Goal: Information Seeking & Learning: Learn about a topic

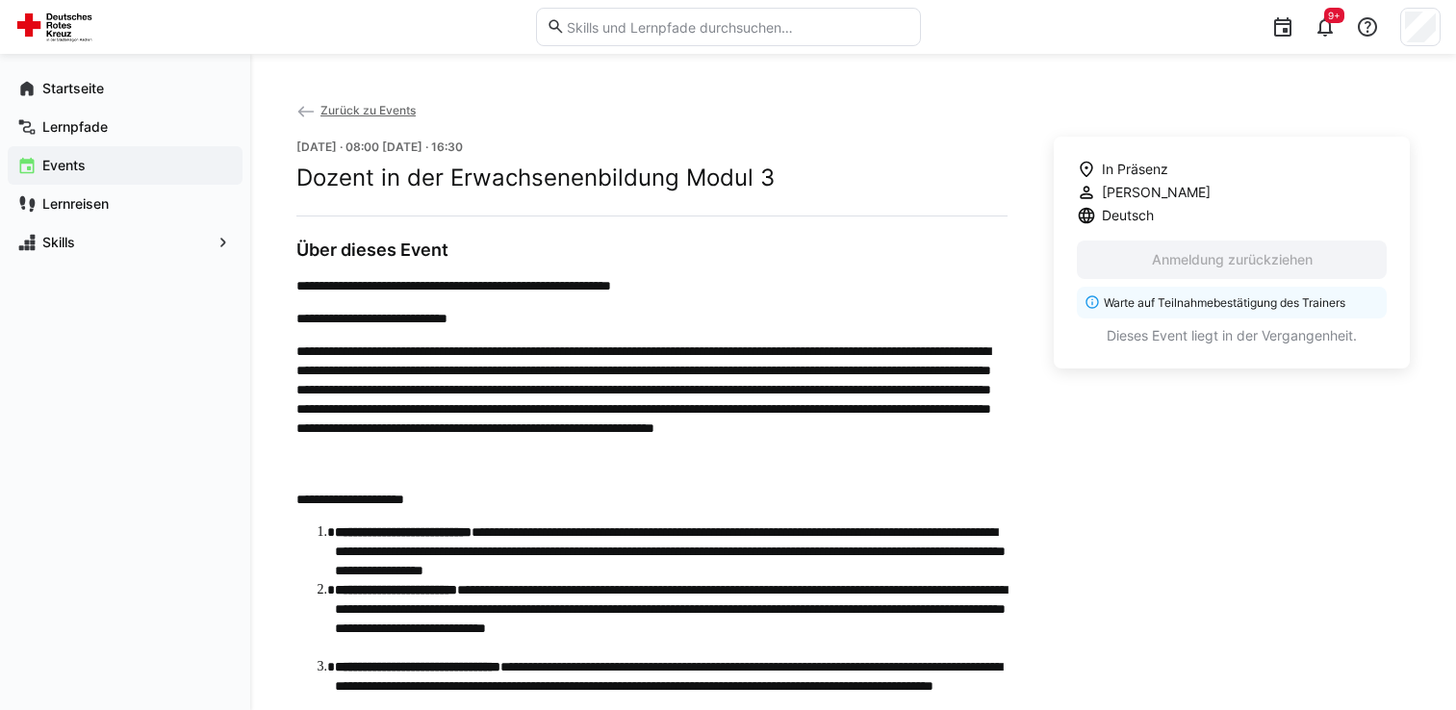
scroll to position [770, 0]
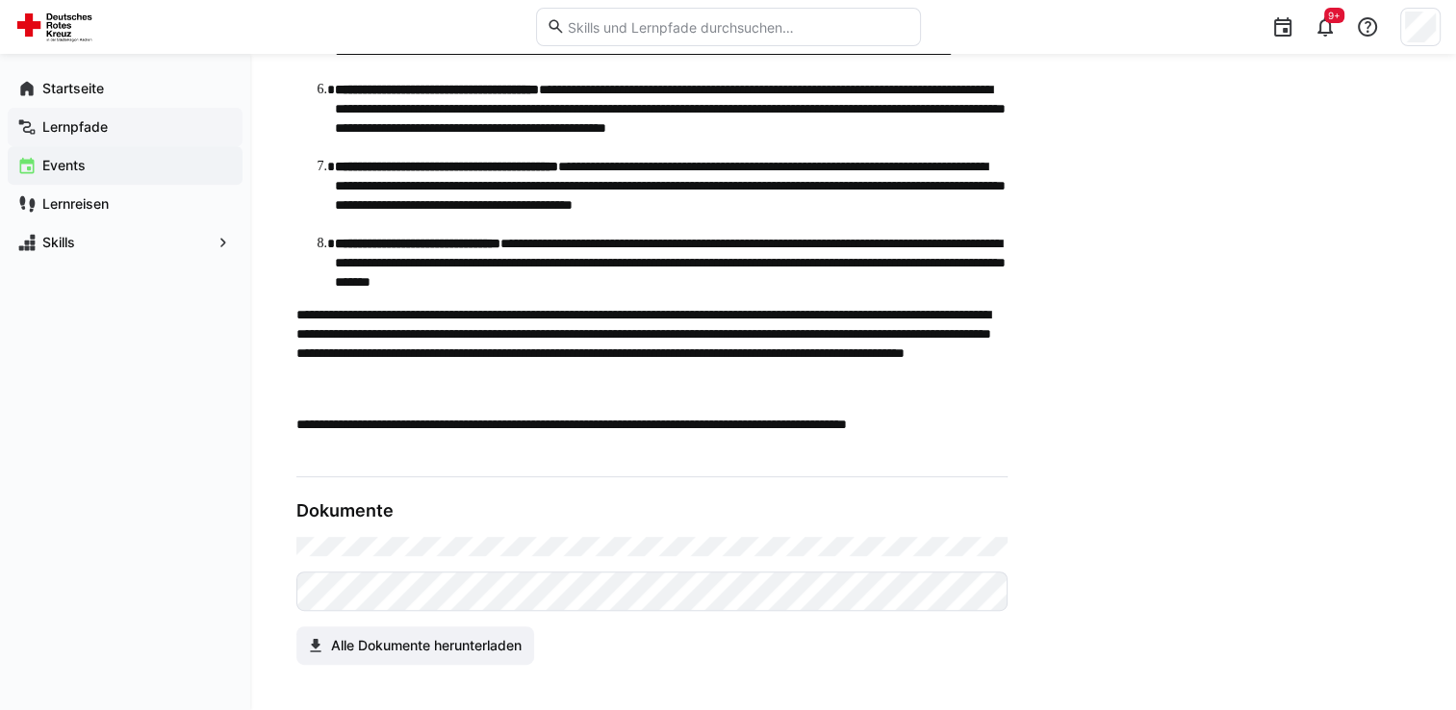
click at [126, 125] on span "Lernpfade" at bounding box center [135, 126] width 193 height 19
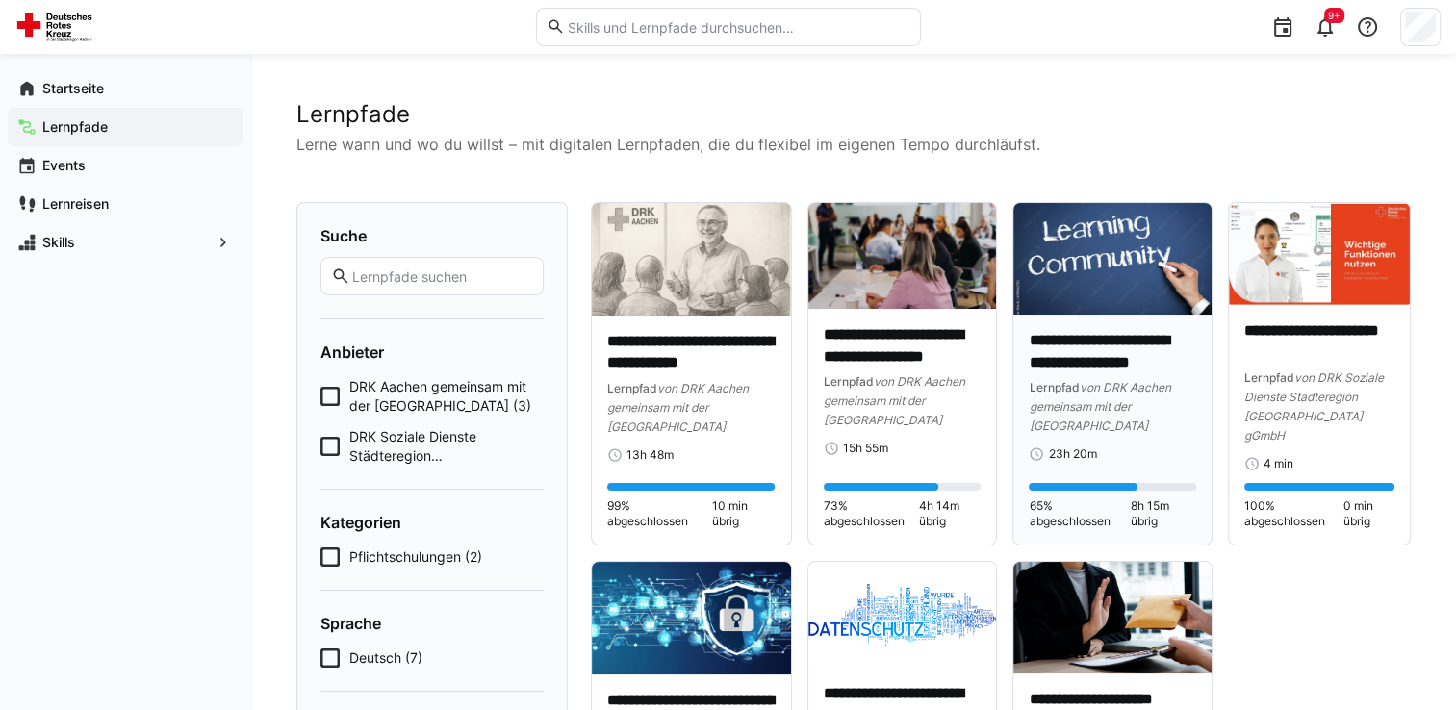
click at [1038, 273] on img at bounding box center [1113, 259] width 198 height 112
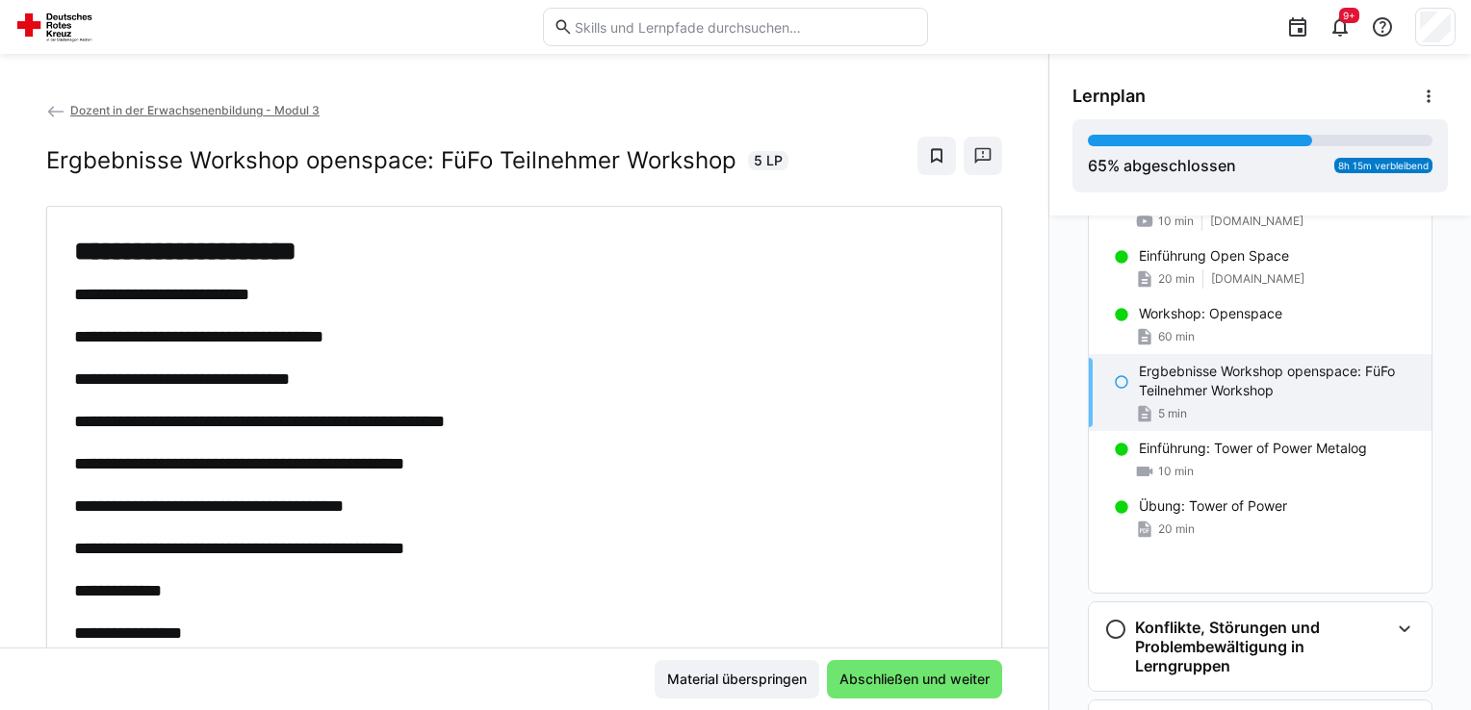
scroll to position [1355, 0]
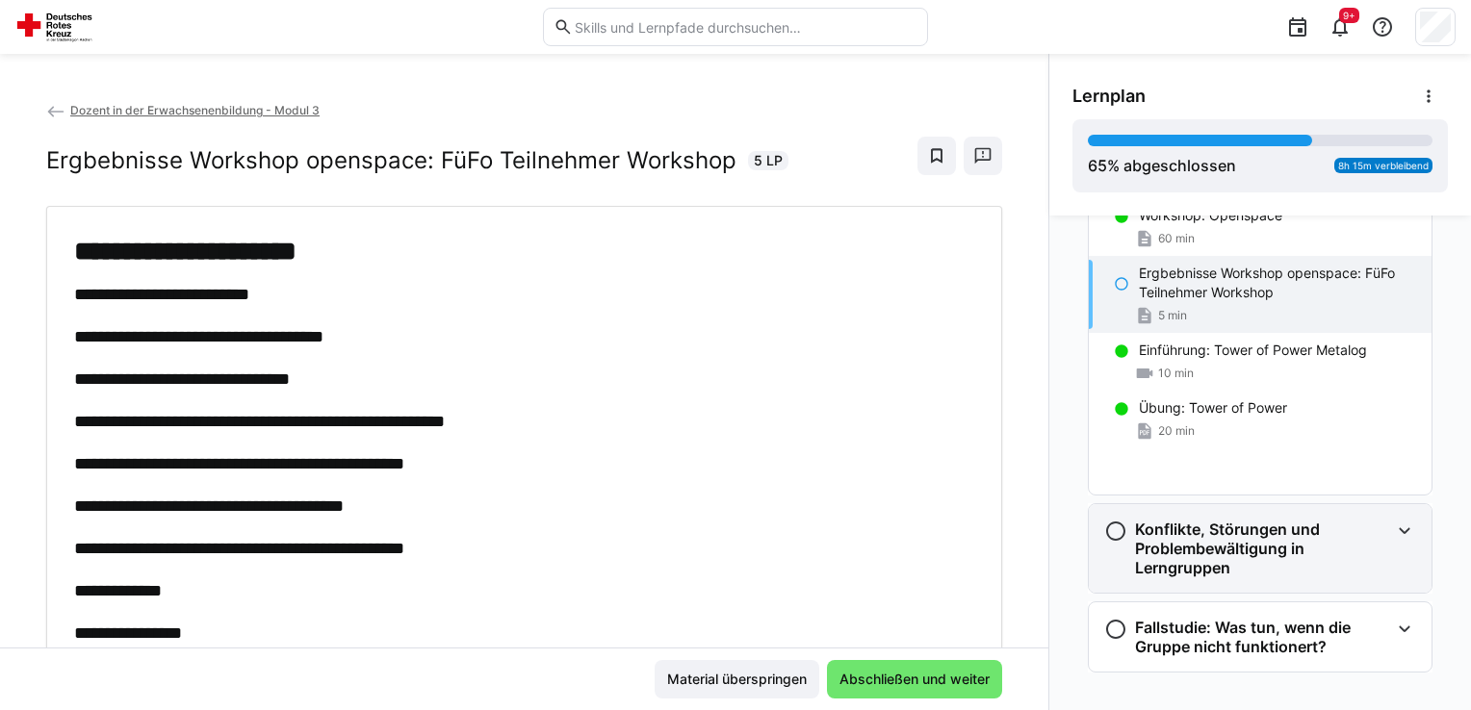
click at [1278, 528] on h3 "Konflikte, Störungen und Problembewältigung in Lerngruppen" at bounding box center [1262, 549] width 254 height 58
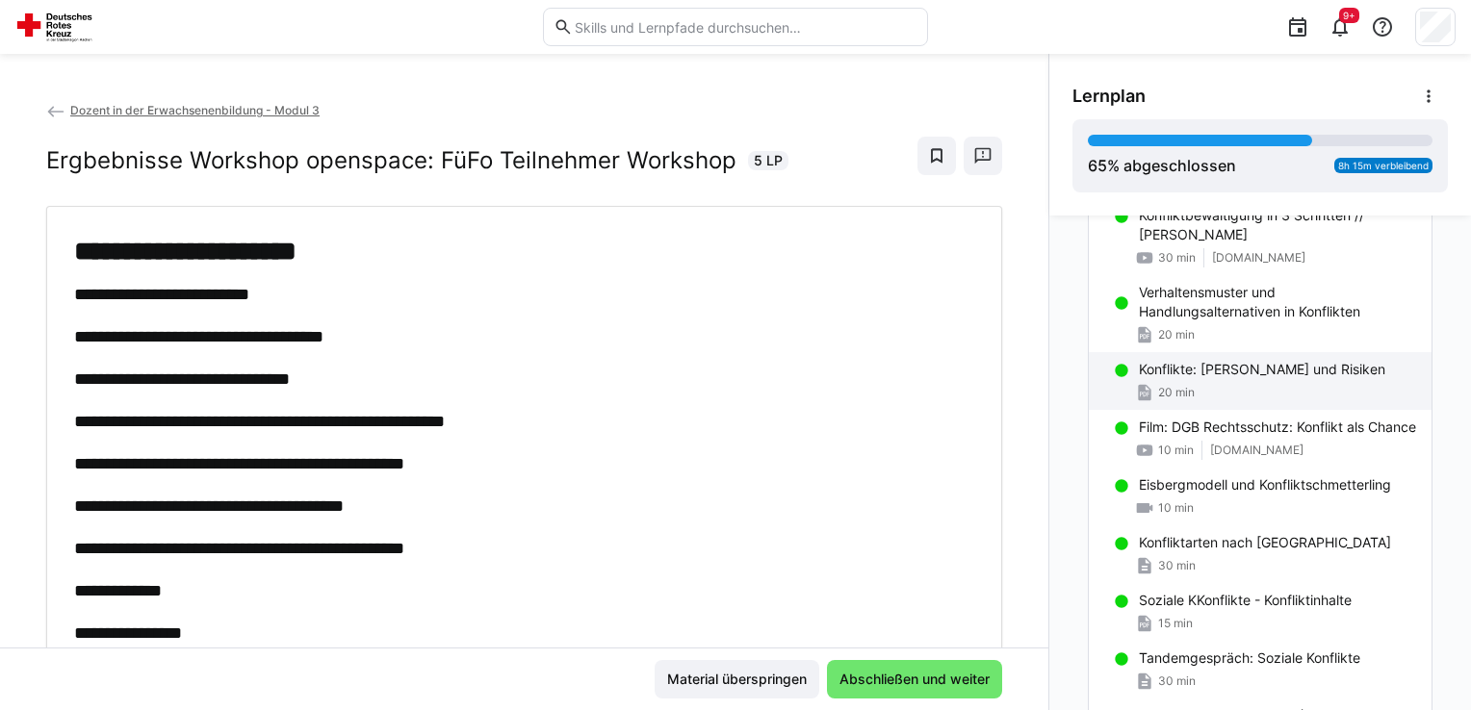
scroll to position [2125, 0]
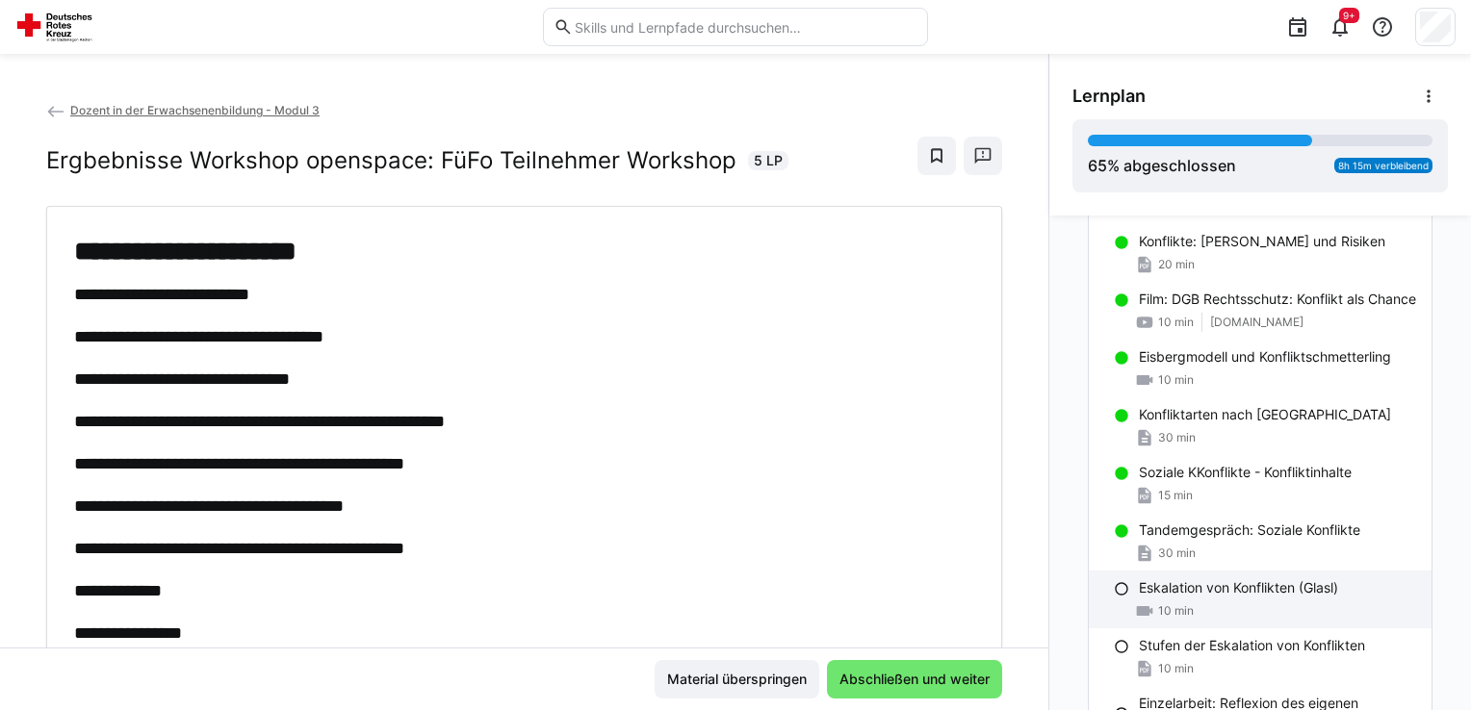
click at [1182, 593] on p "Eskalation von Konflikten (Glasl)" at bounding box center [1238, 588] width 199 height 19
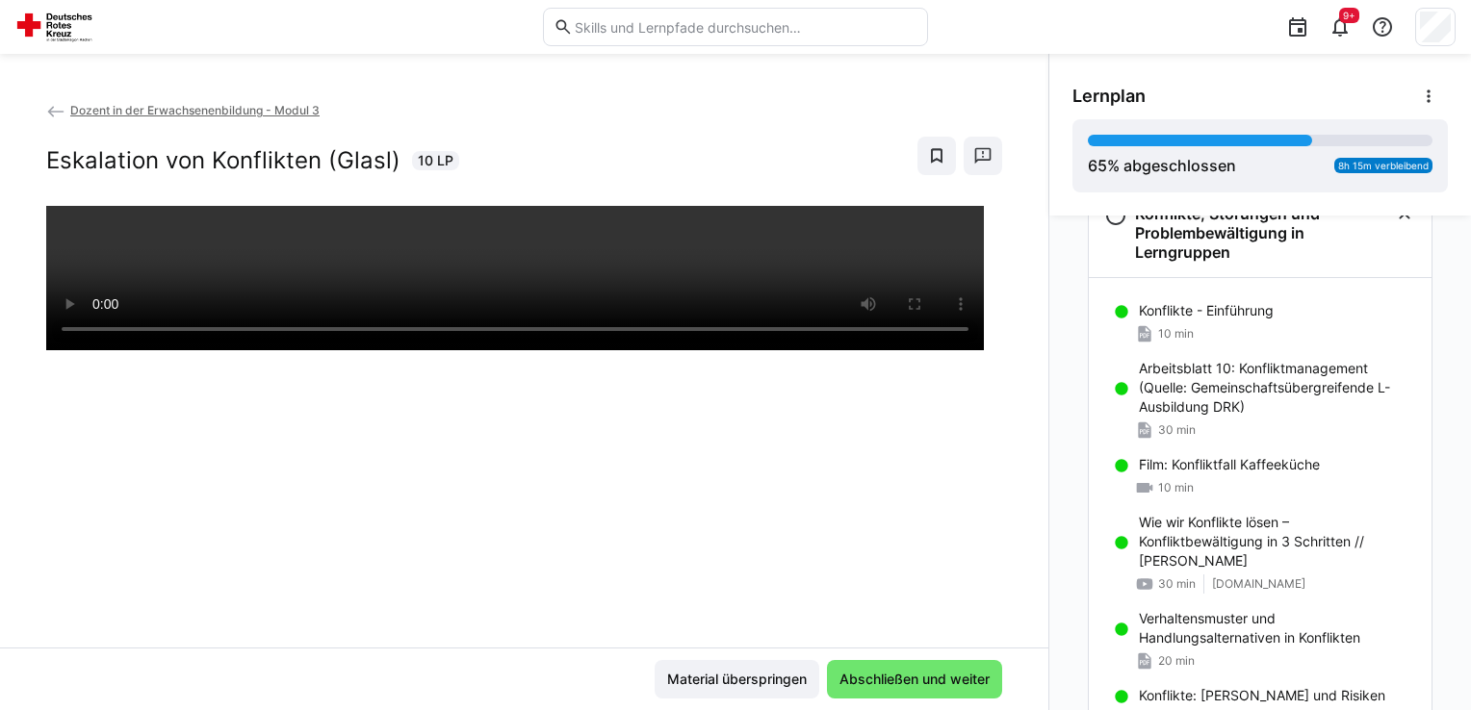
scroll to position [1621, 0]
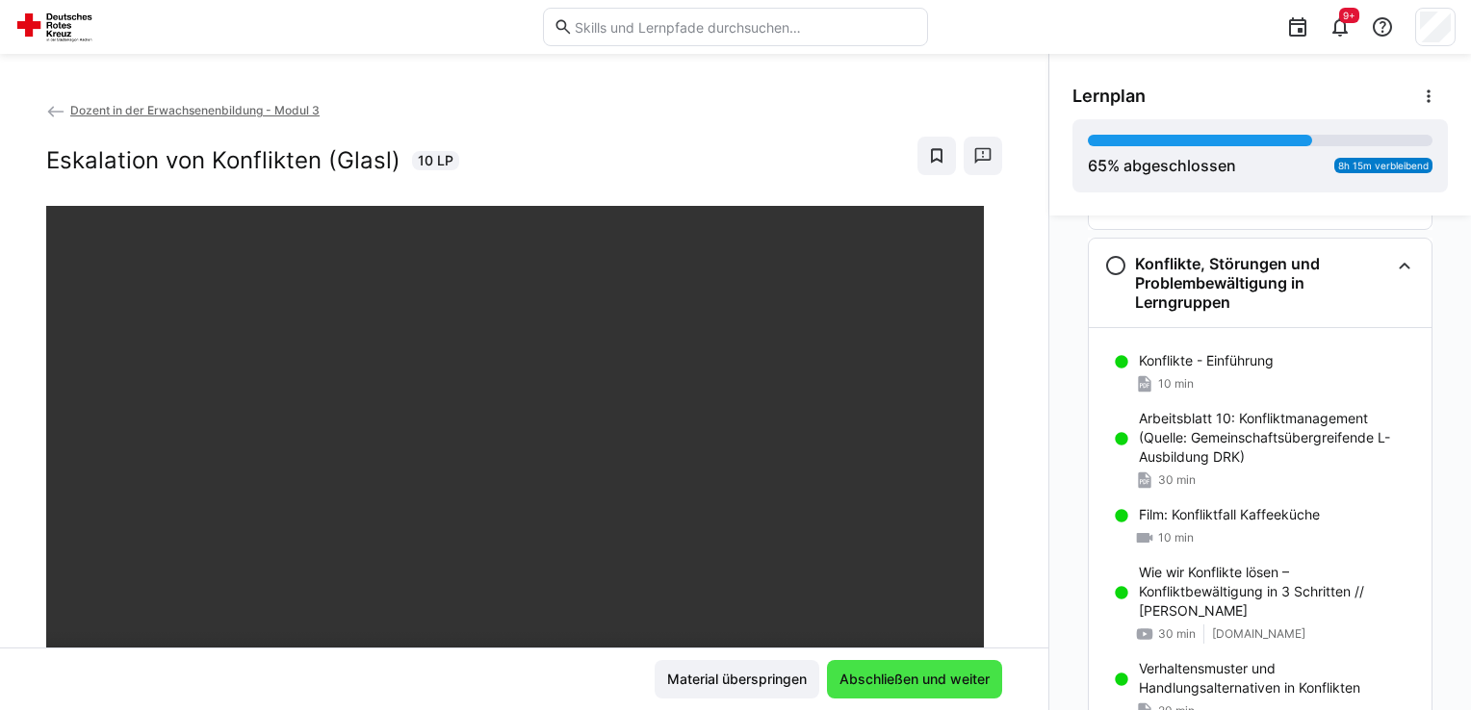
click at [933, 678] on span "Abschließen und weiter" at bounding box center [915, 679] width 156 height 19
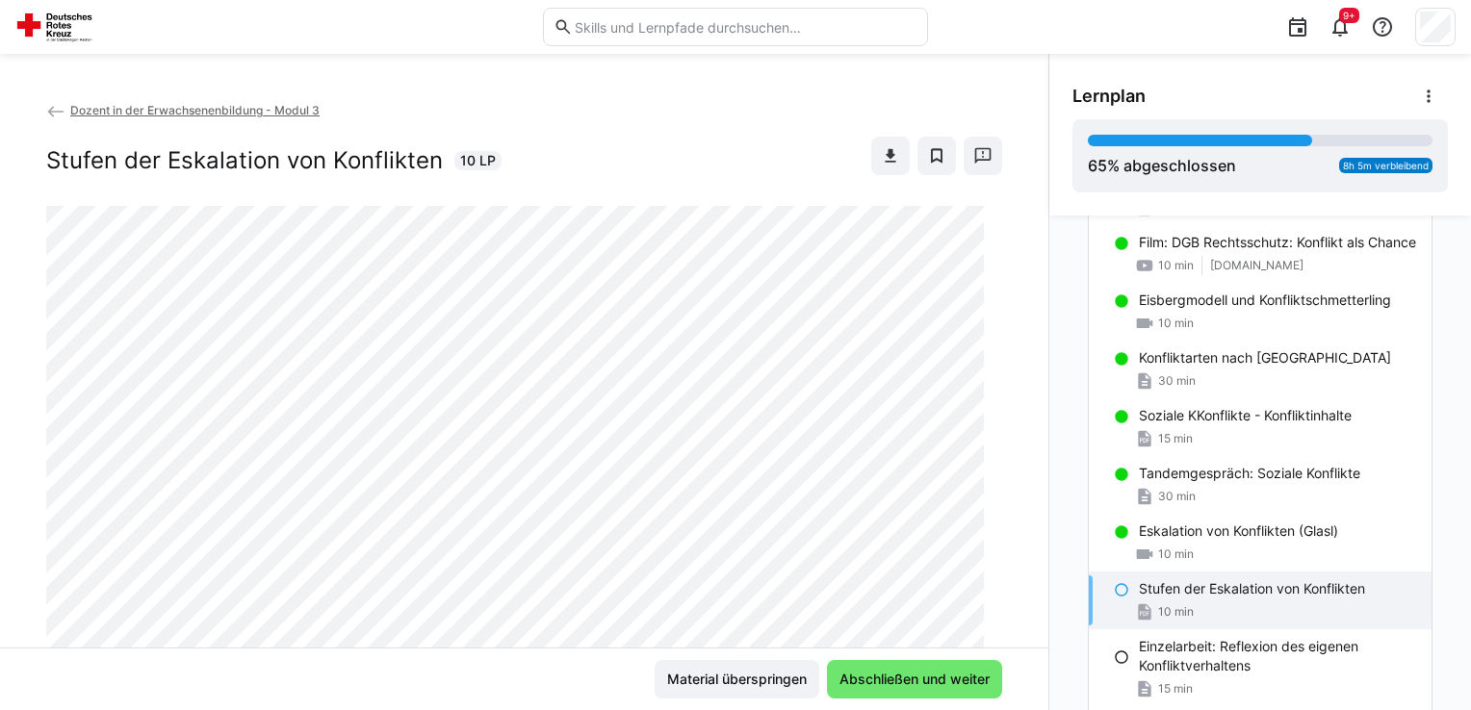
scroll to position [2199, 0]
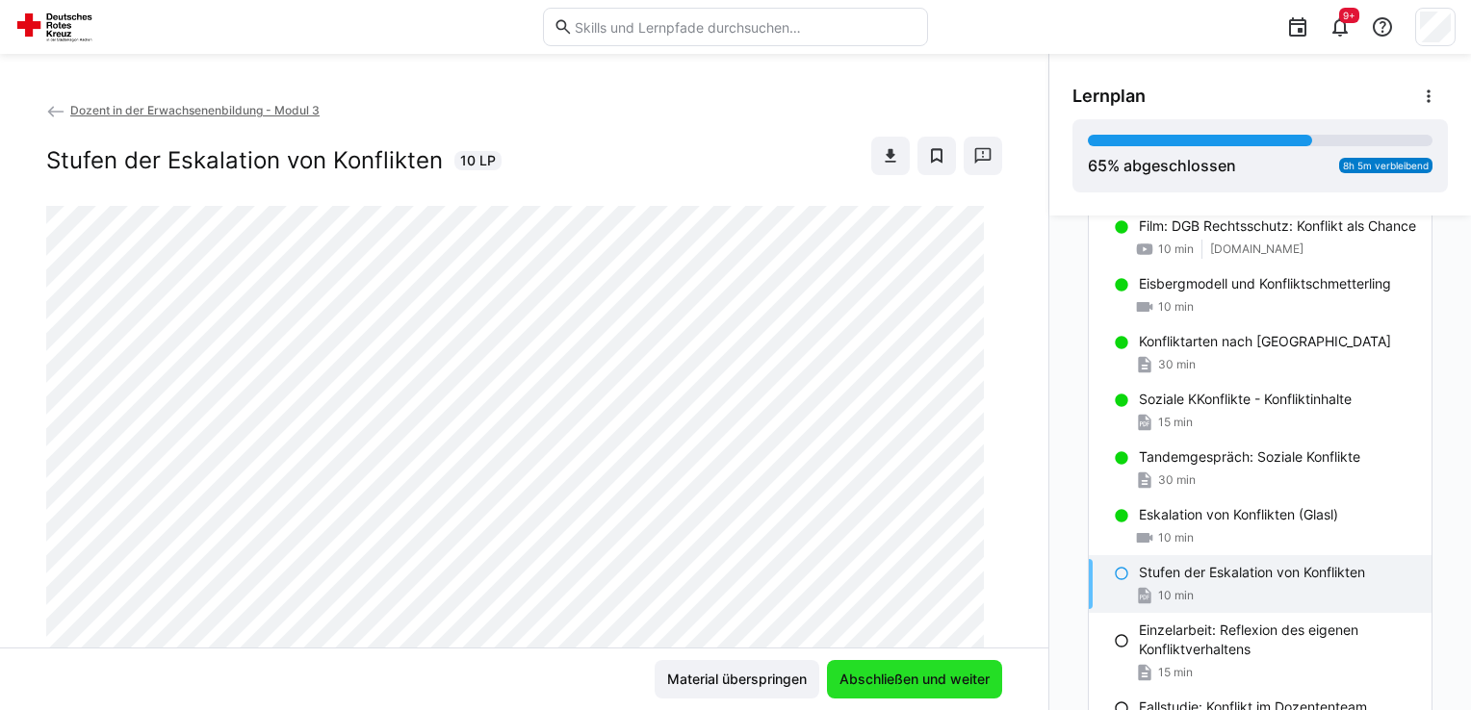
click at [965, 673] on span "Abschließen und weiter" at bounding box center [915, 679] width 156 height 19
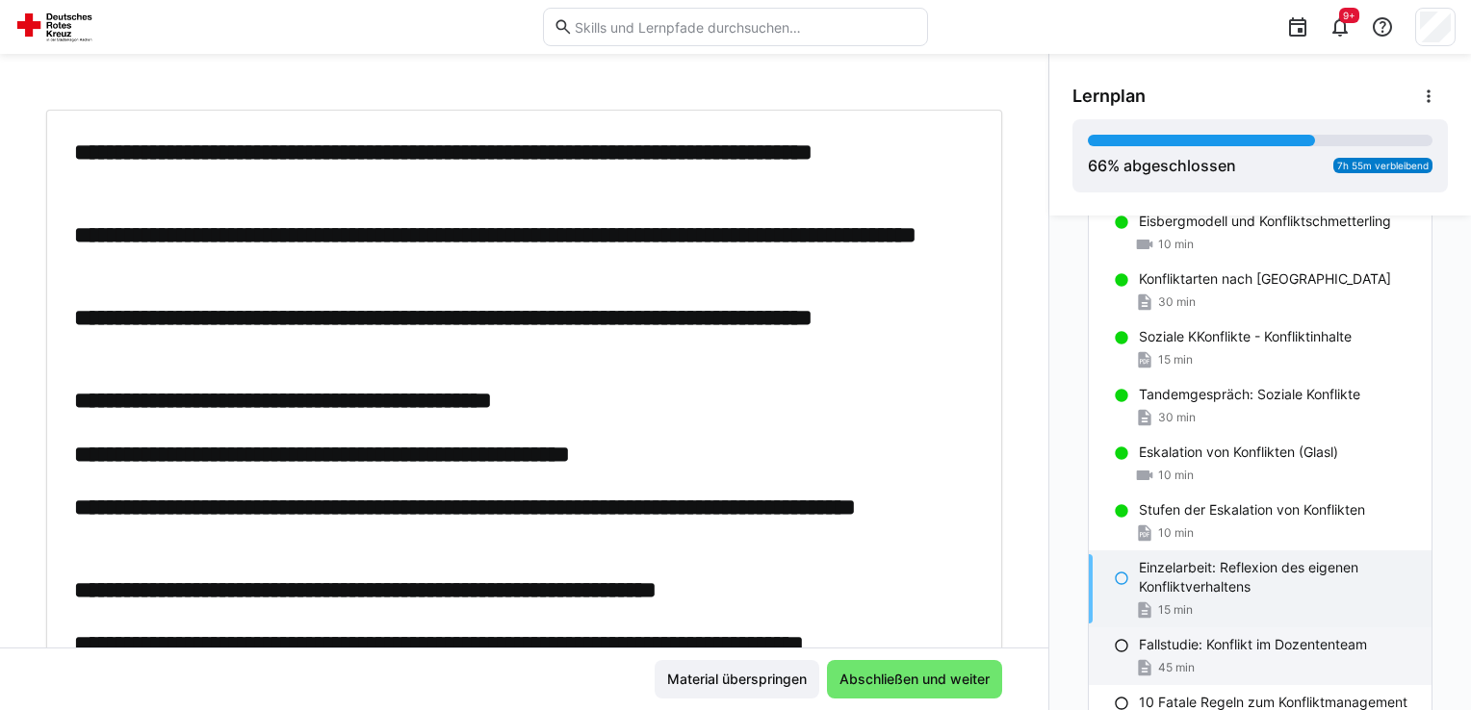
scroll to position [2295, 0]
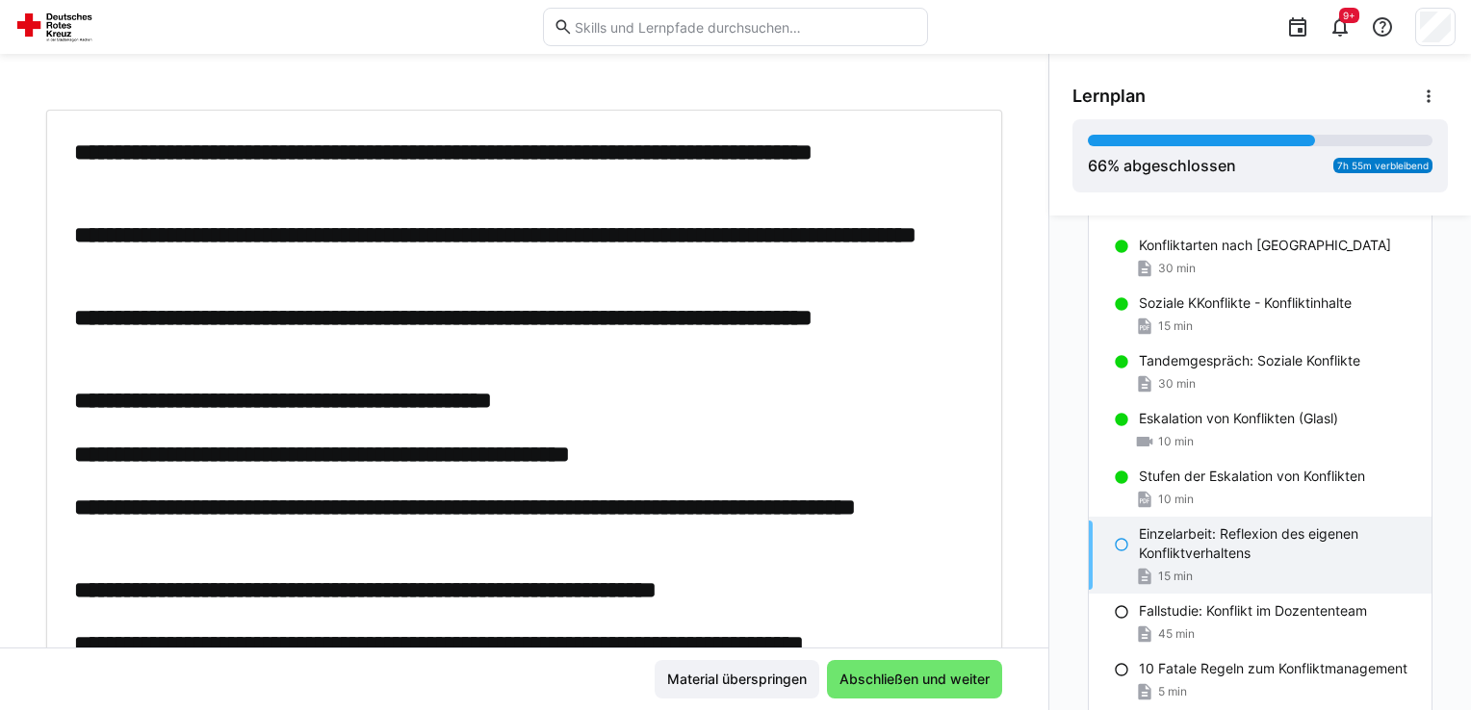
click at [1144, 550] on p "Einzelarbeit: Reflexion des eigenen Konfliktverhaltens" at bounding box center [1277, 544] width 277 height 39
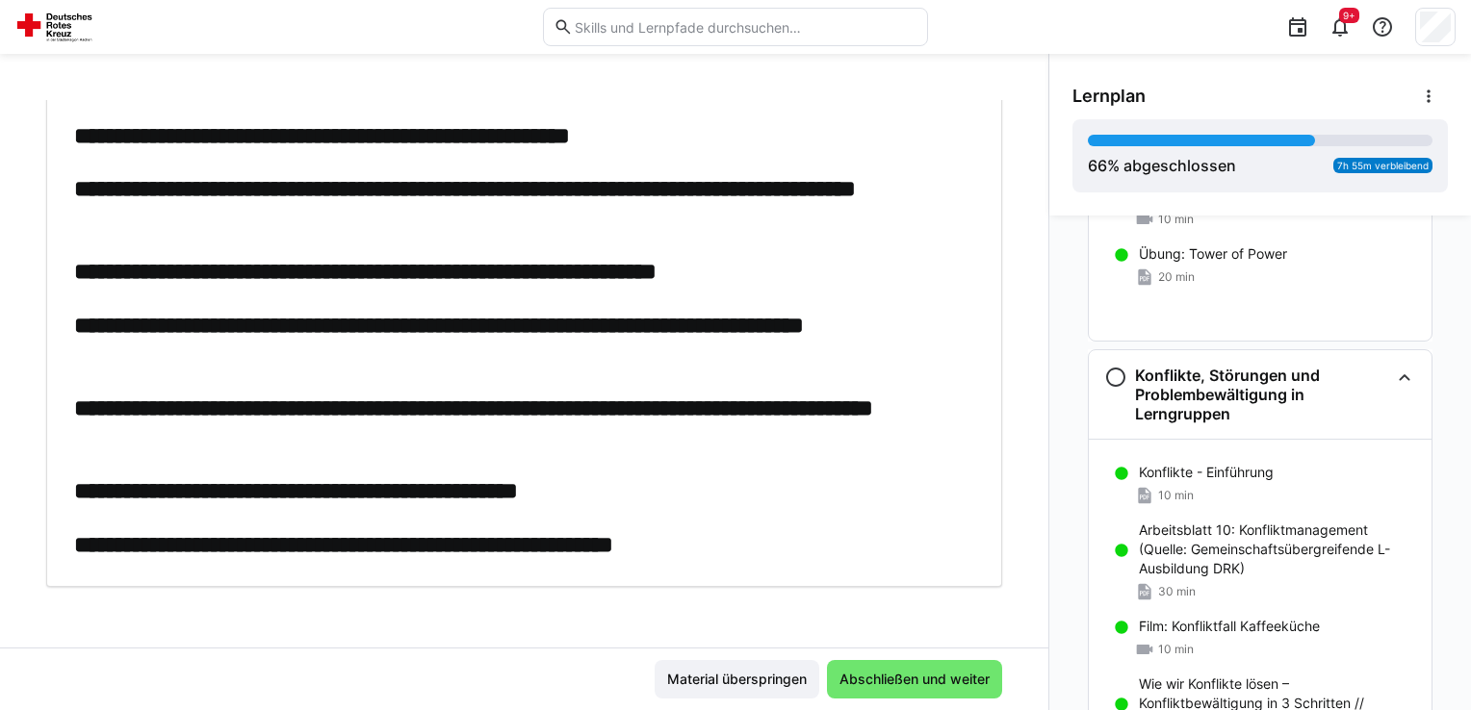
scroll to position [1540, 0]
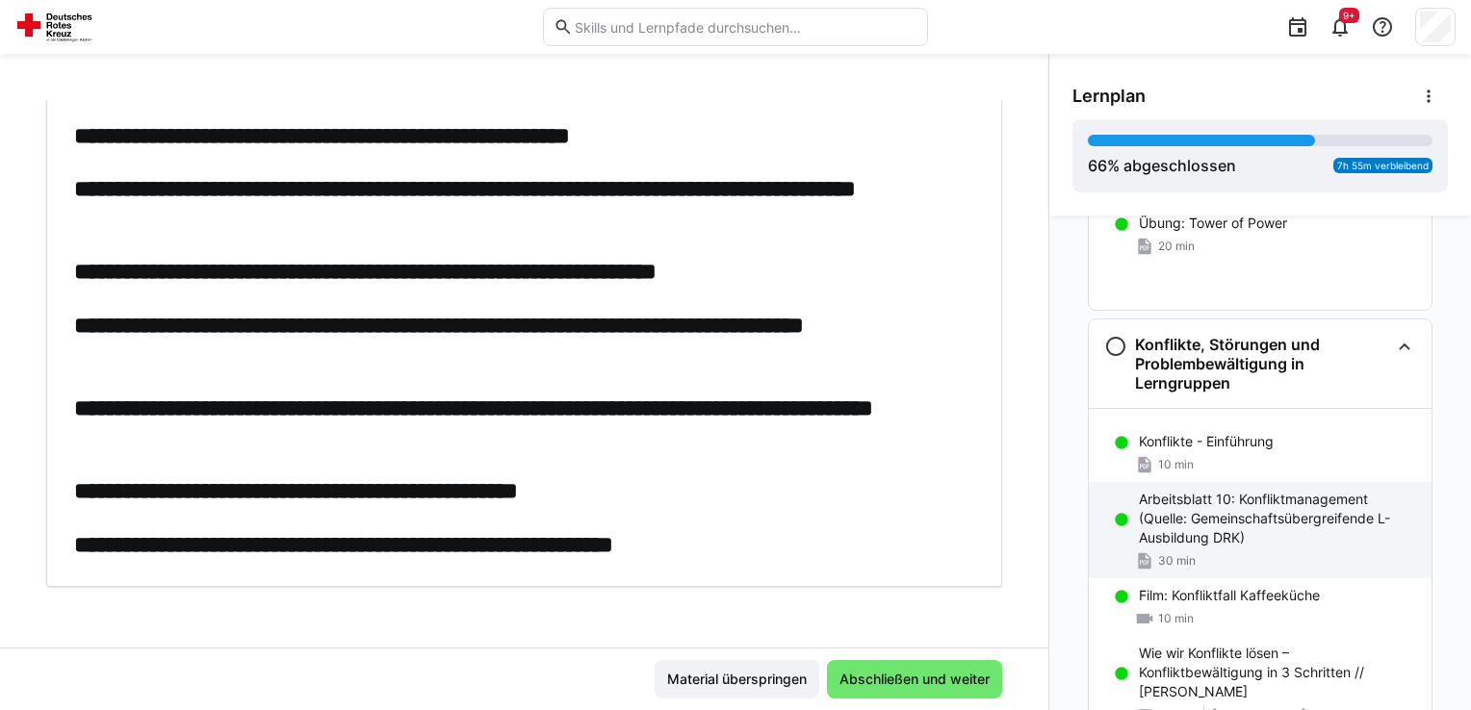
click at [1225, 490] on p "Arbeitsblatt 10: Konfliktmanagement (Quelle: Gemeinschaftsübergreifende L-Ausbi…" at bounding box center [1277, 519] width 277 height 58
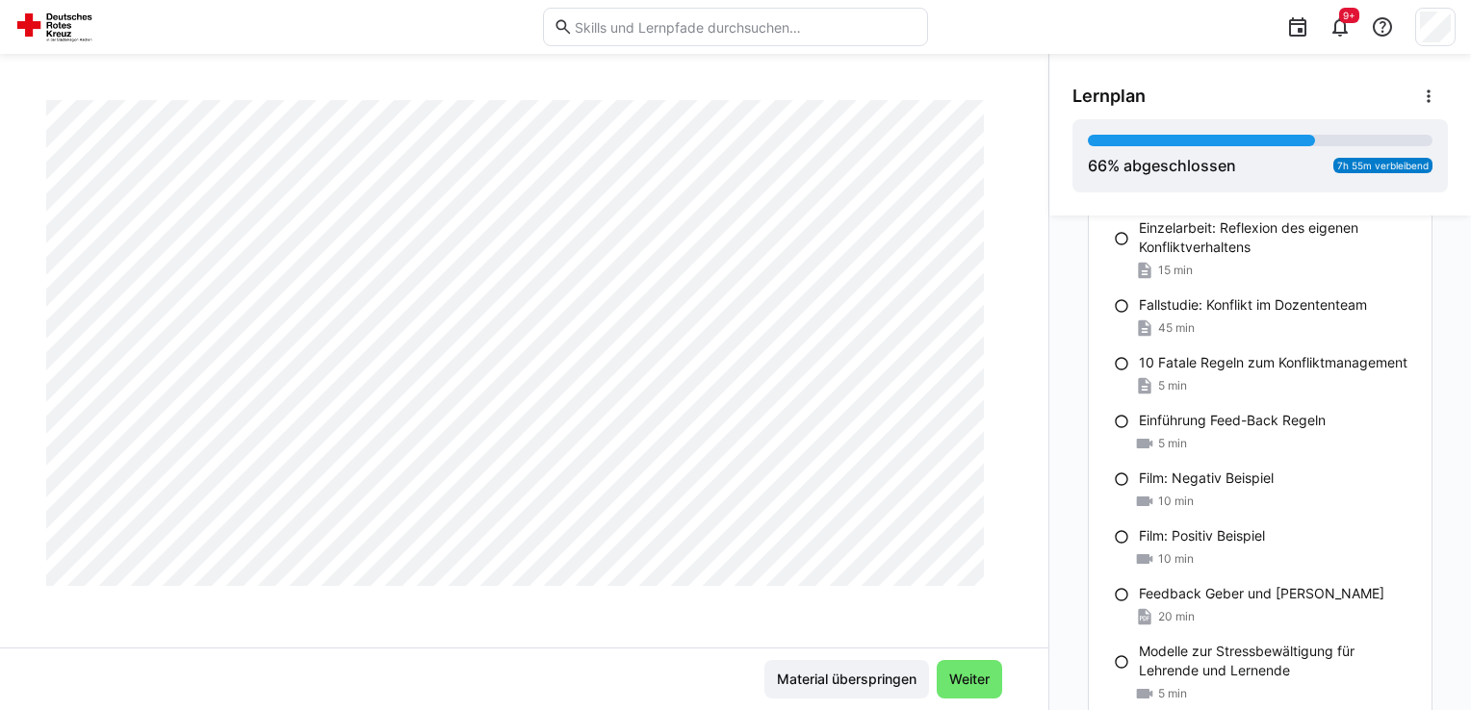
scroll to position [2503, 0]
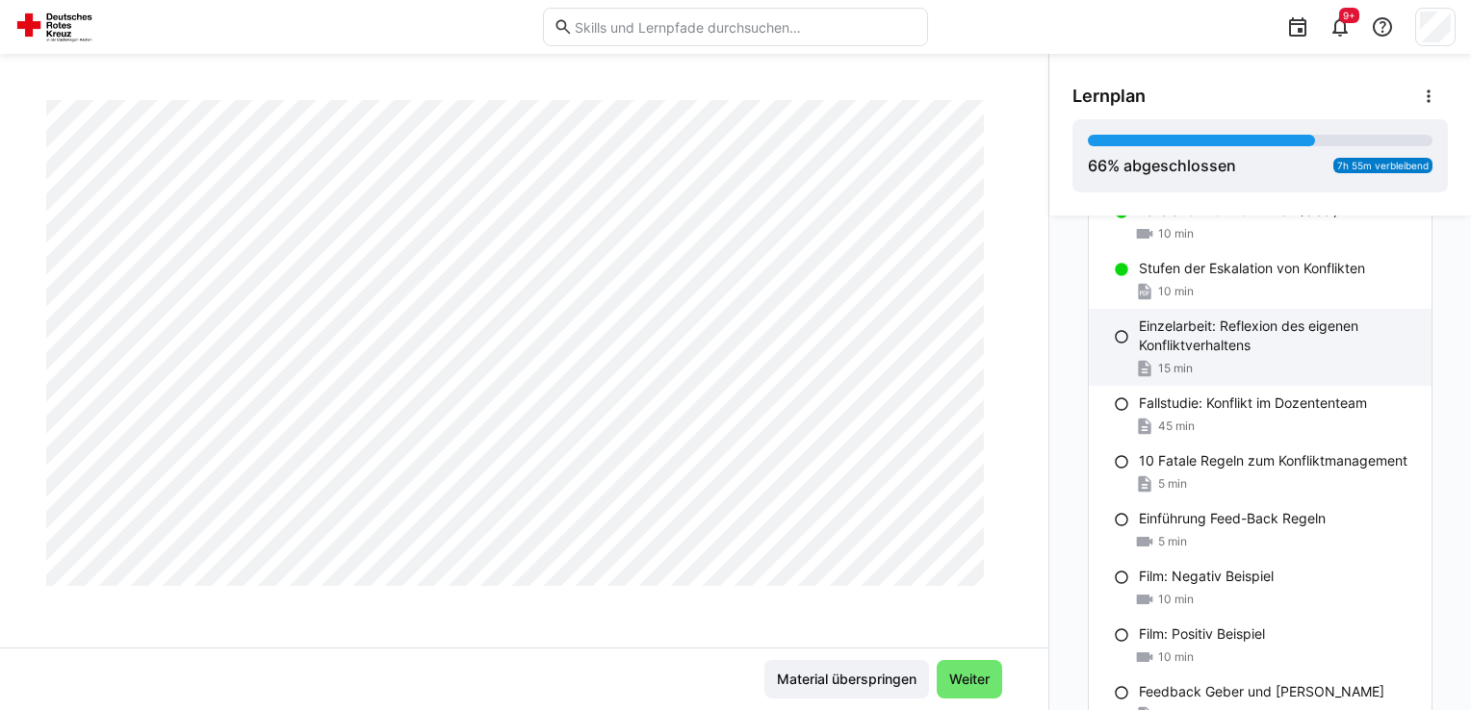
click at [1158, 329] on p "Einzelarbeit: Reflexion des eigenen Konfliktverhaltens" at bounding box center [1277, 336] width 277 height 39
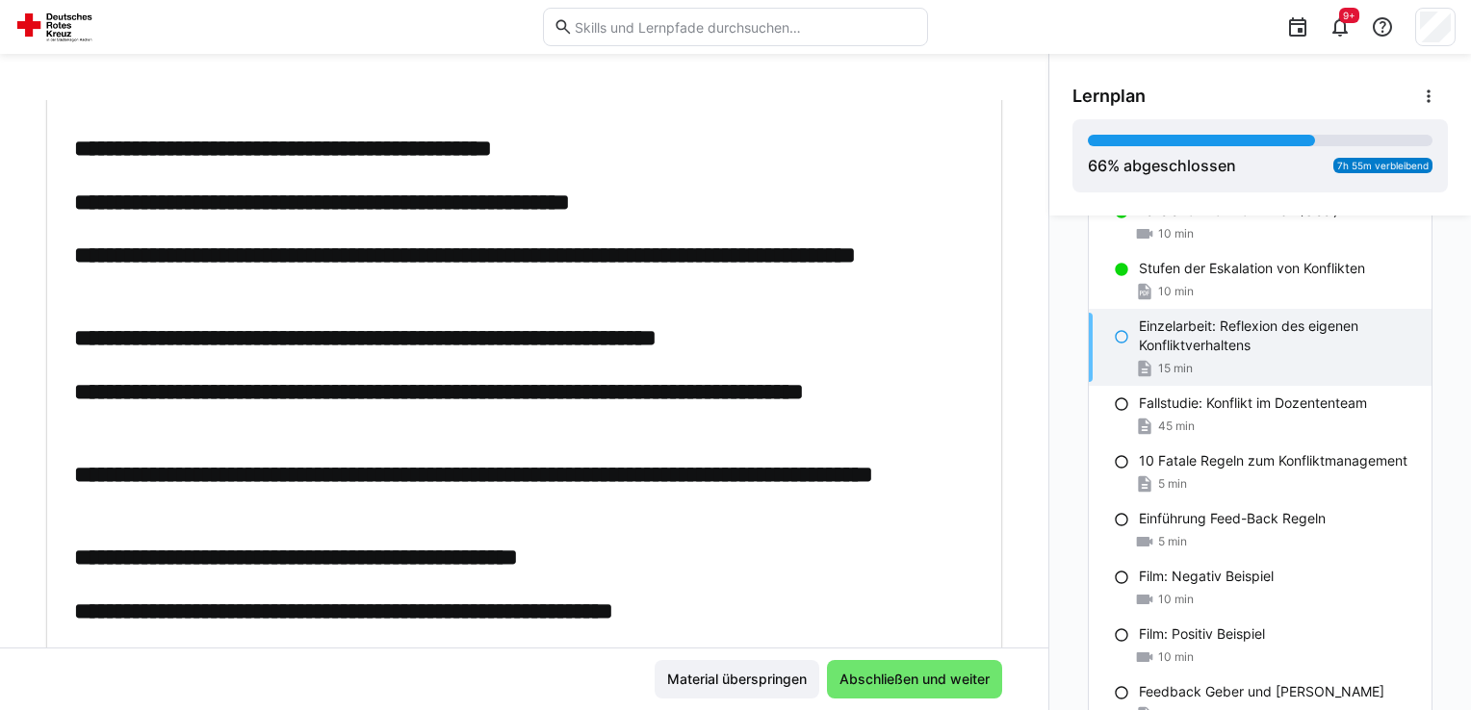
scroll to position [319, 0]
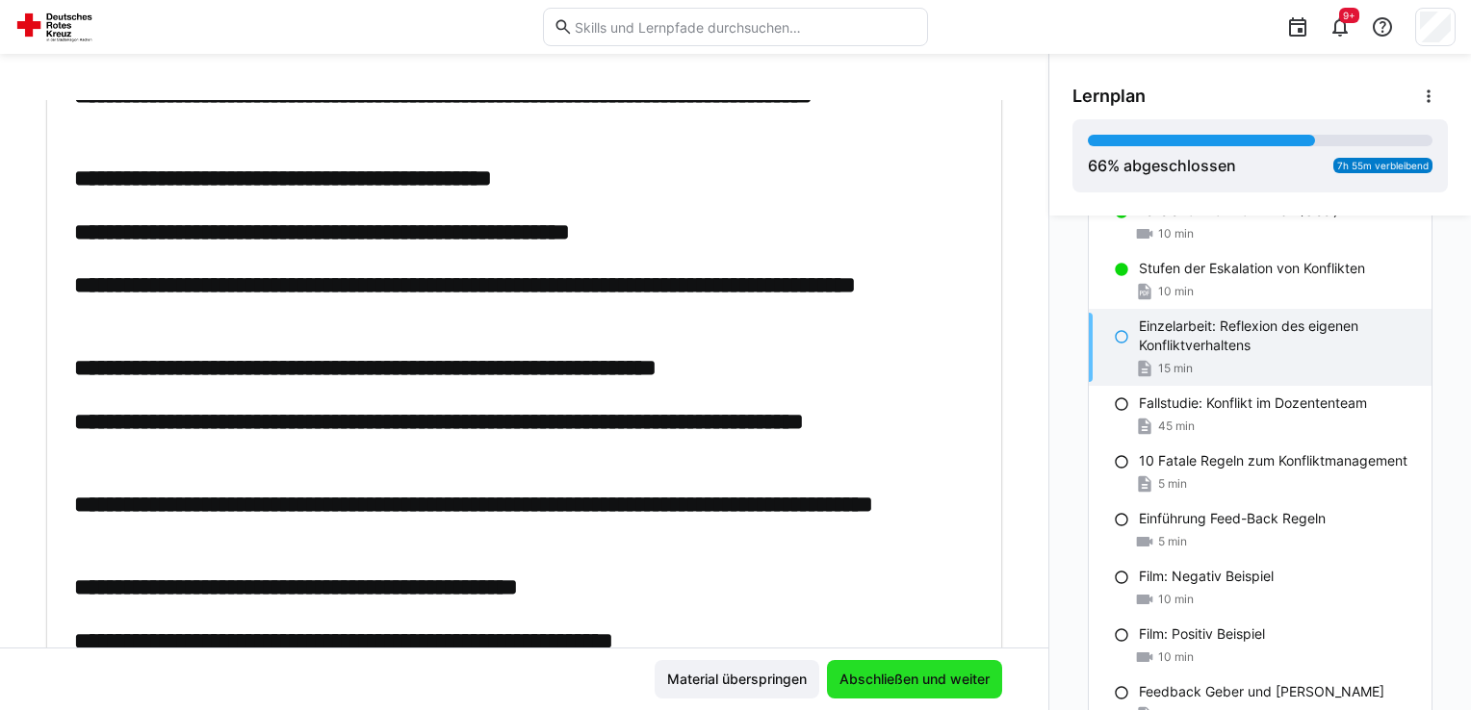
click at [894, 673] on span "Abschließen und weiter" at bounding box center [915, 679] width 156 height 19
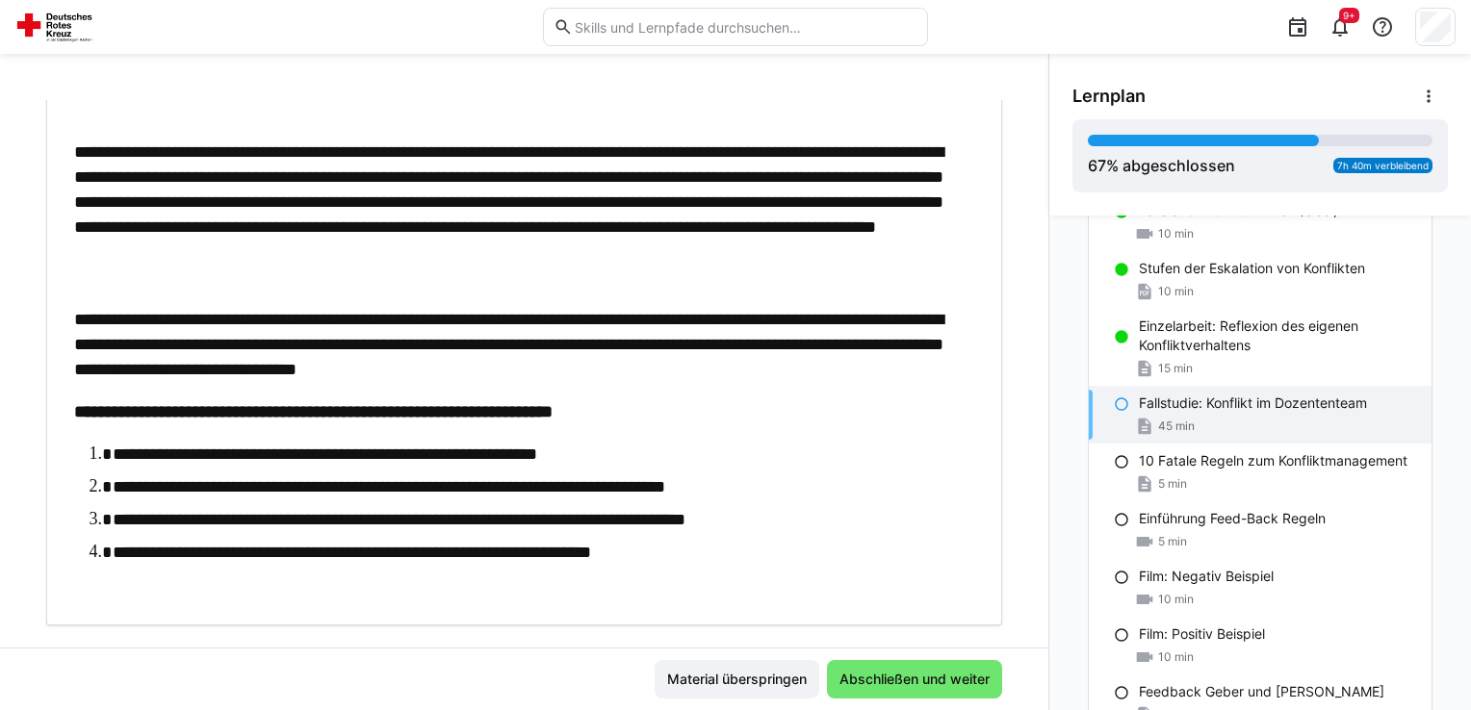
scroll to position [366, 0]
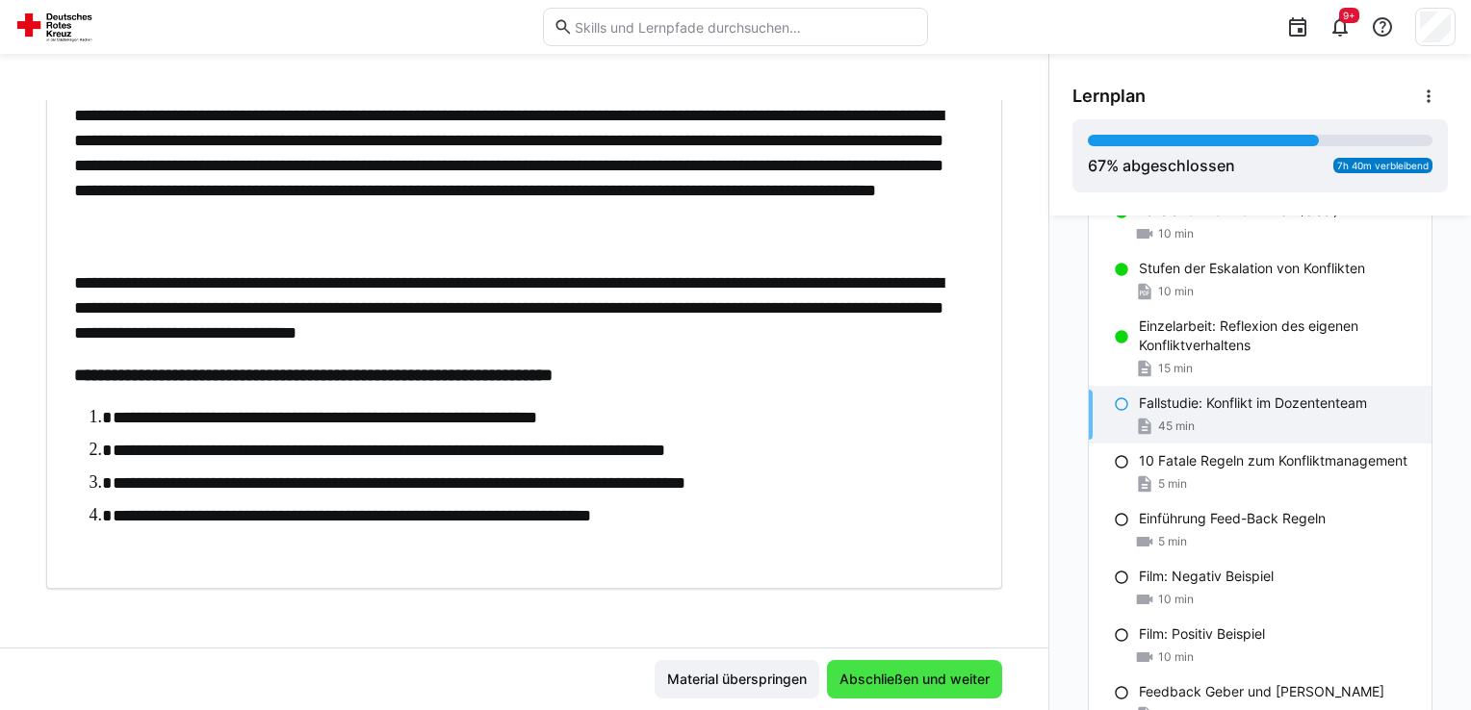
click at [860, 674] on span "Abschließen und weiter" at bounding box center [915, 679] width 156 height 19
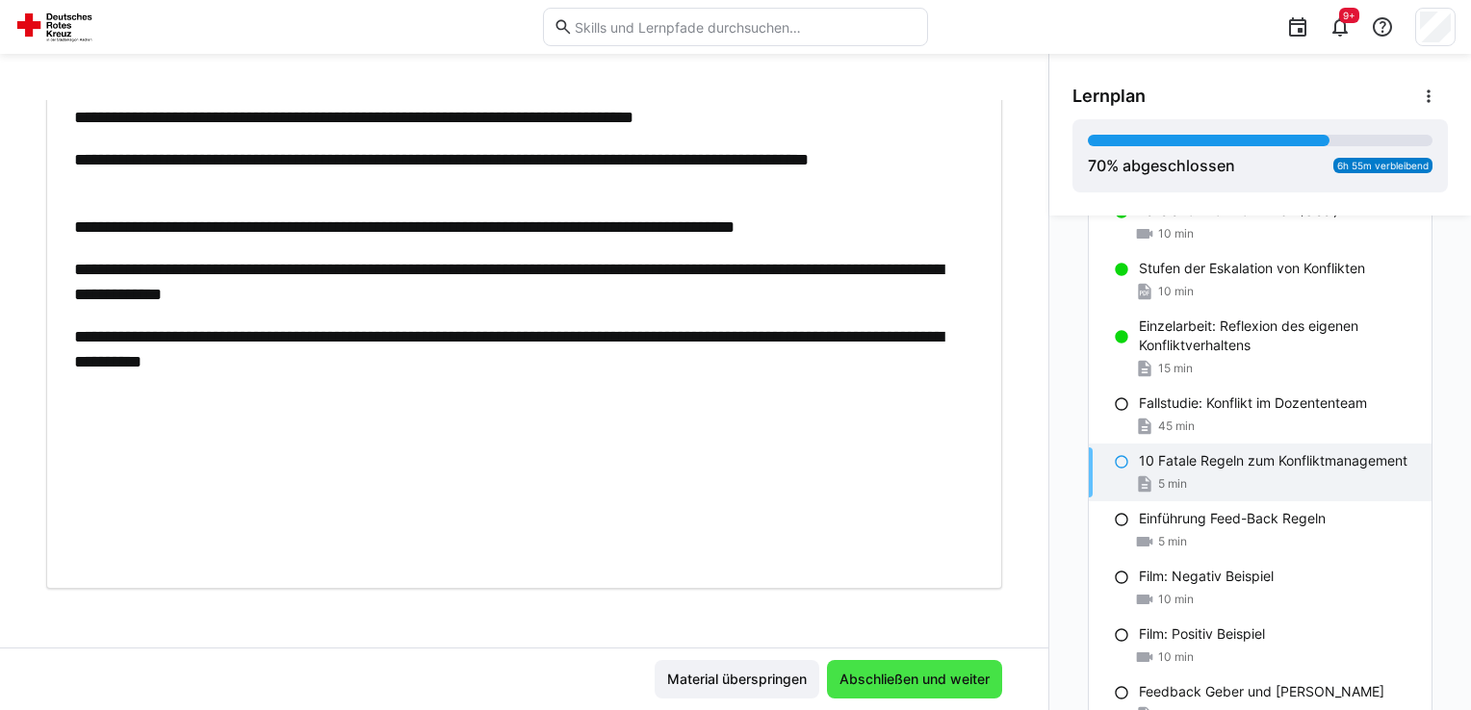
scroll to position [179, 0]
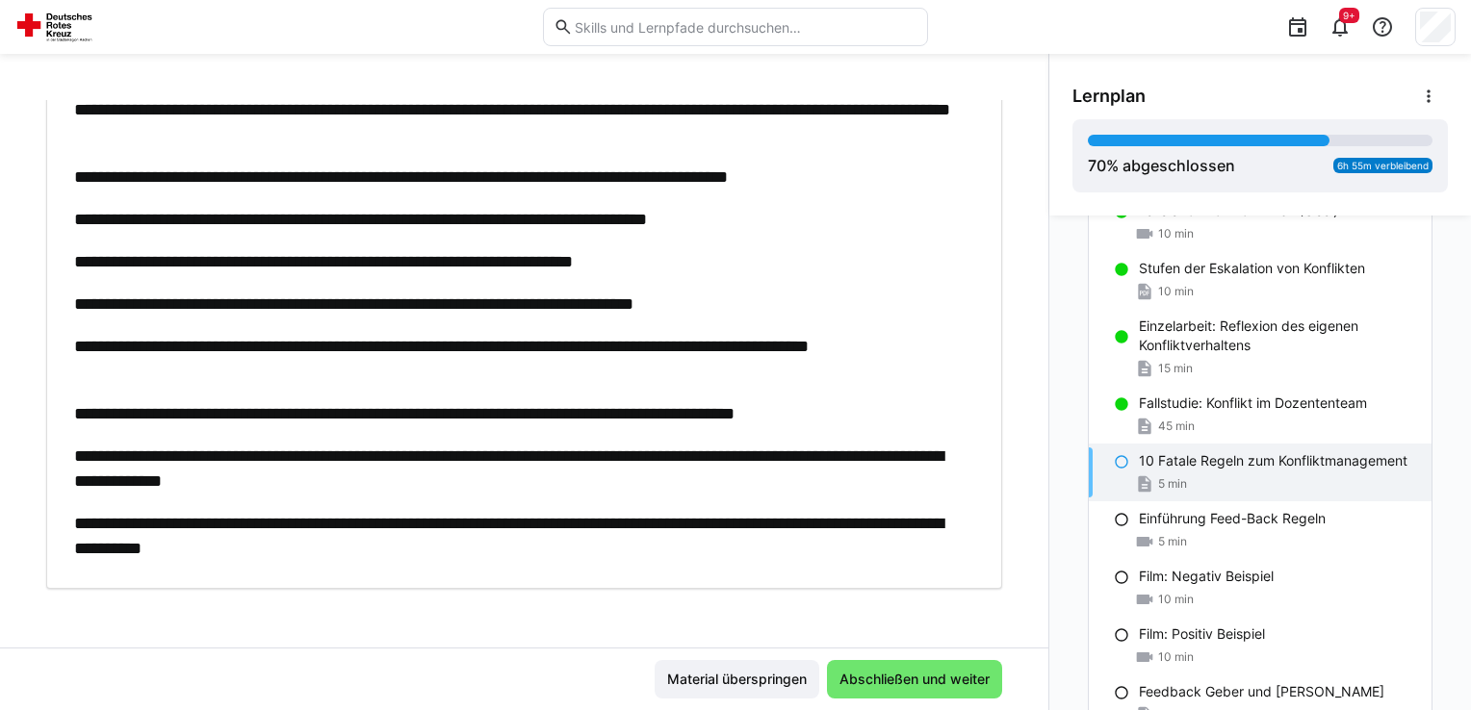
click at [1138, 469] on div "10 Fatale Regeln zum Konfliktmanagement 5 min" at bounding box center [1260, 473] width 343 height 58
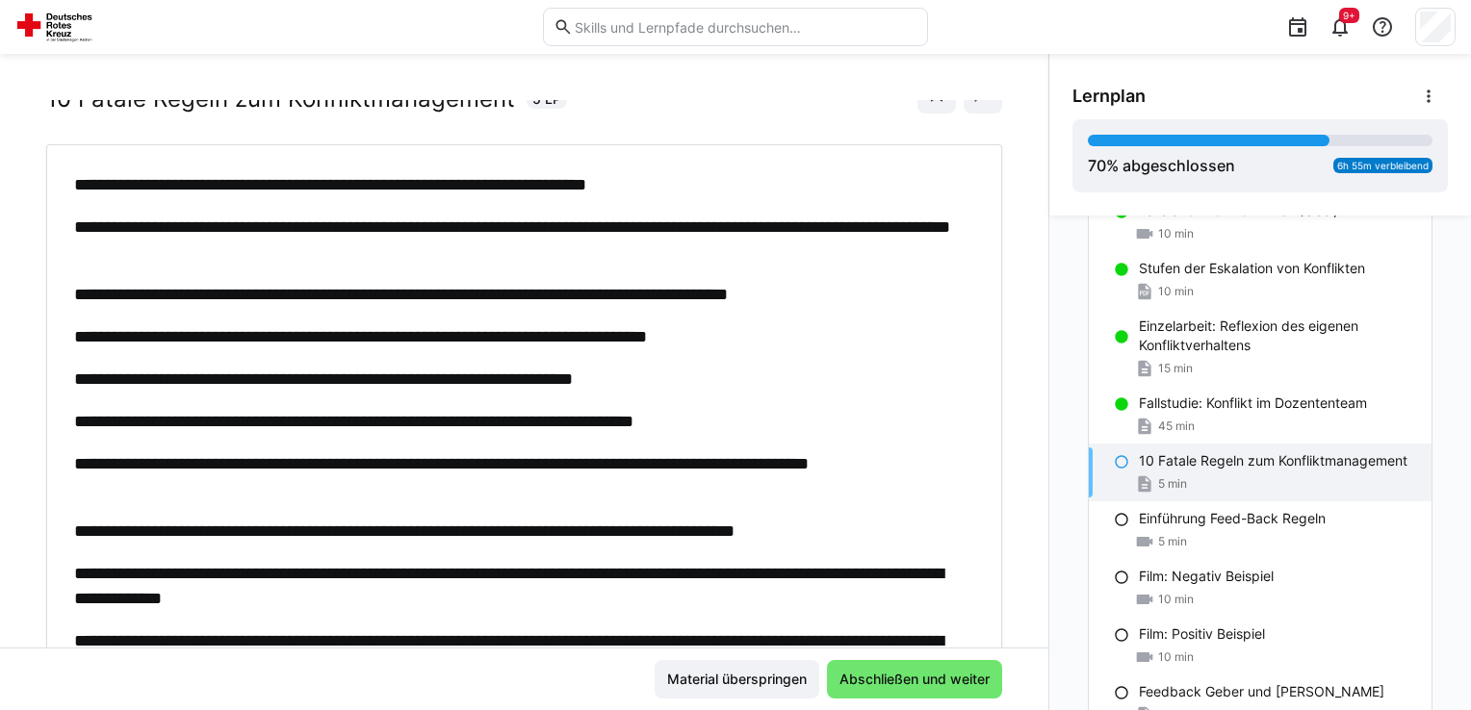
scroll to position [96, 0]
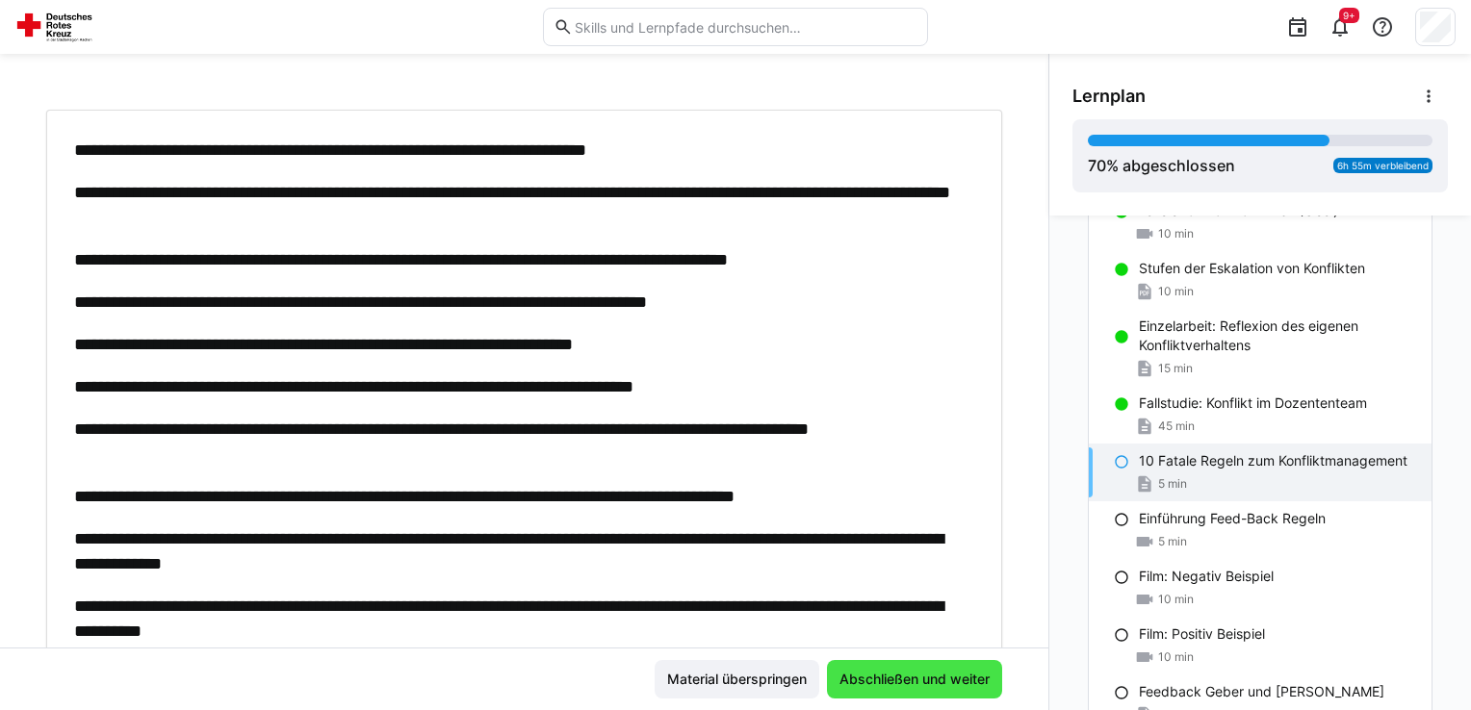
click at [944, 673] on span "Abschließen und weiter" at bounding box center [915, 679] width 156 height 19
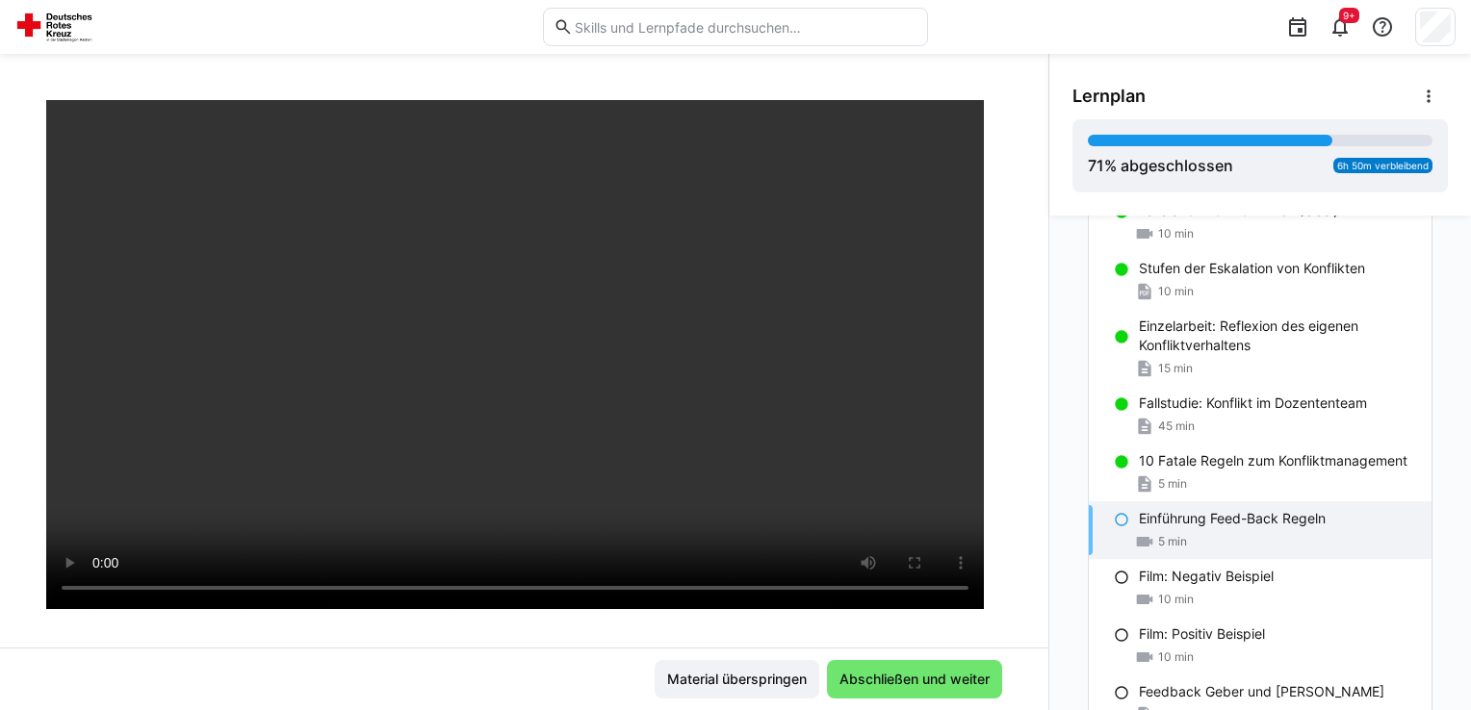
scroll to position [0, 0]
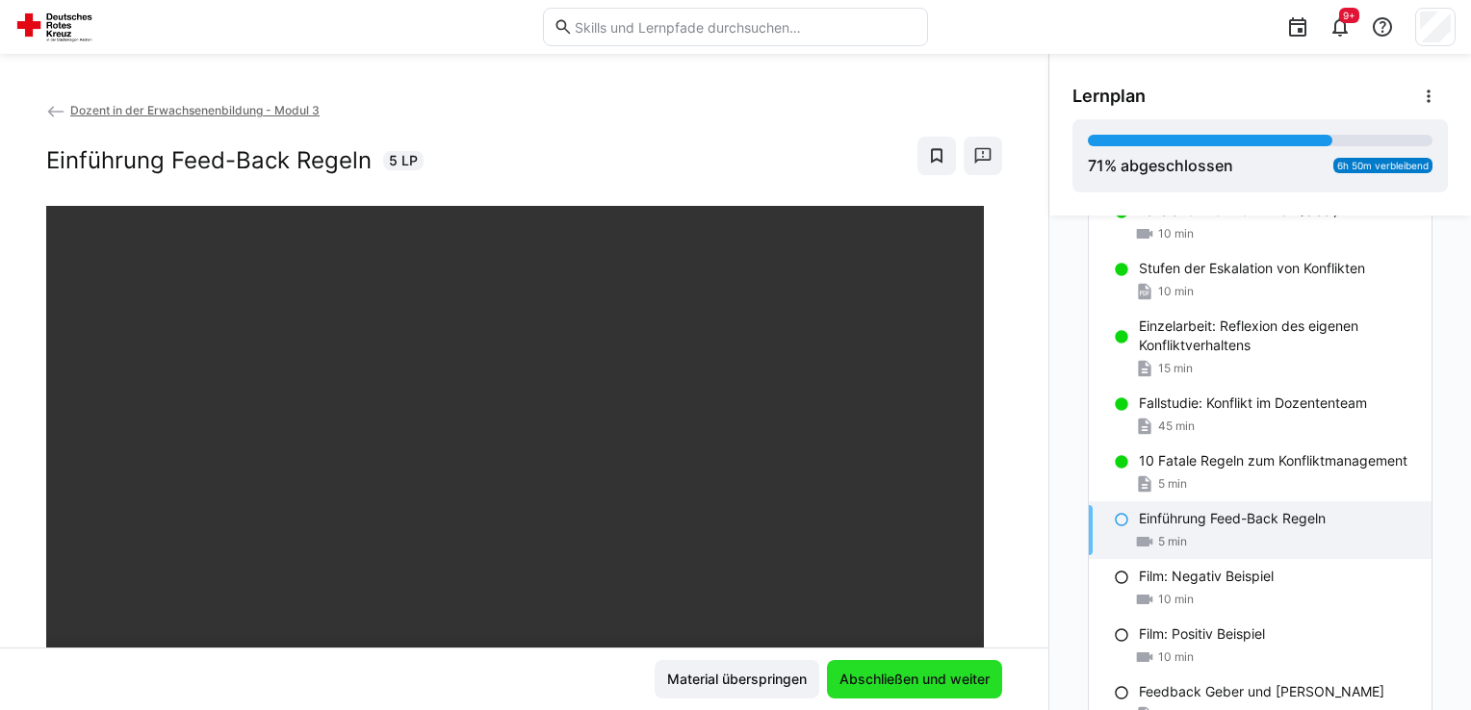
click at [916, 672] on span "Abschließen und weiter" at bounding box center [915, 679] width 156 height 19
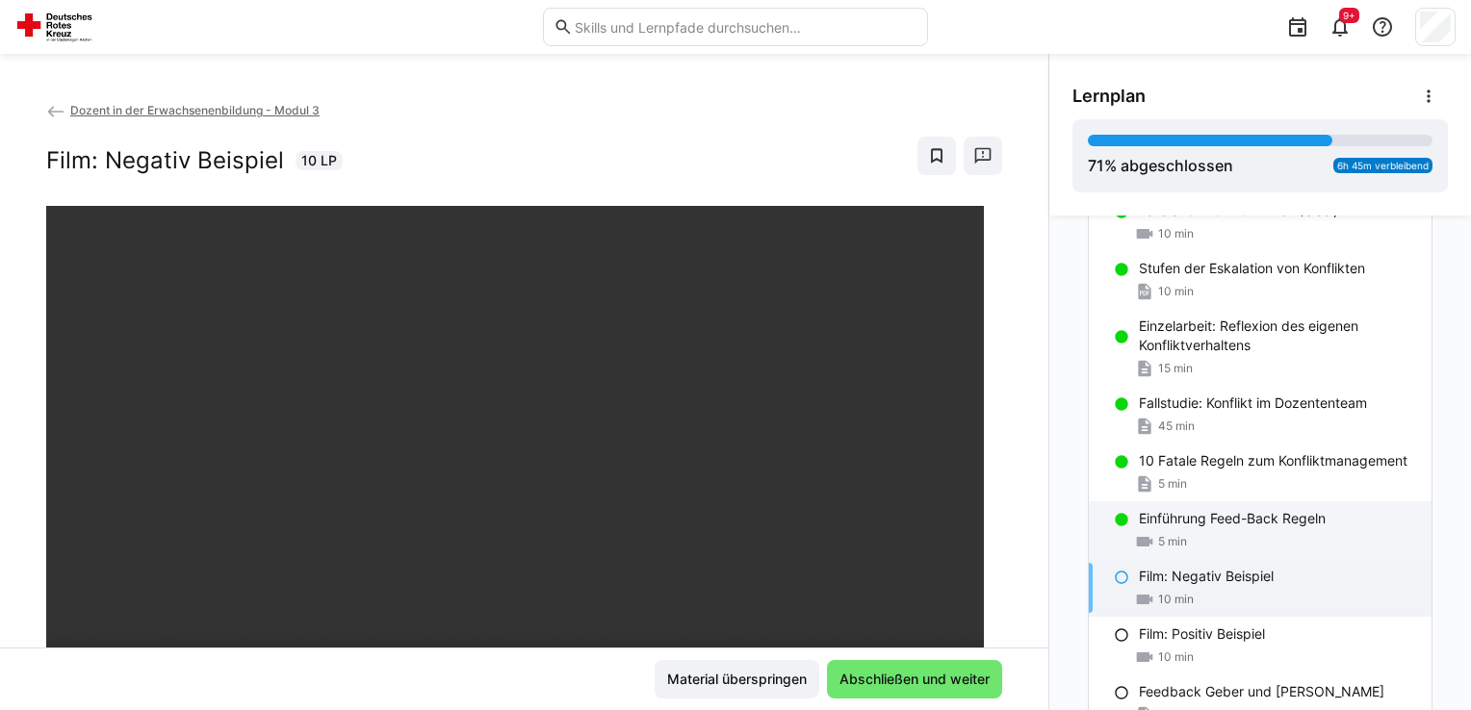
click at [1174, 528] on div "Einführung Feed-Back Regeln 5 min" at bounding box center [1260, 531] width 343 height 58
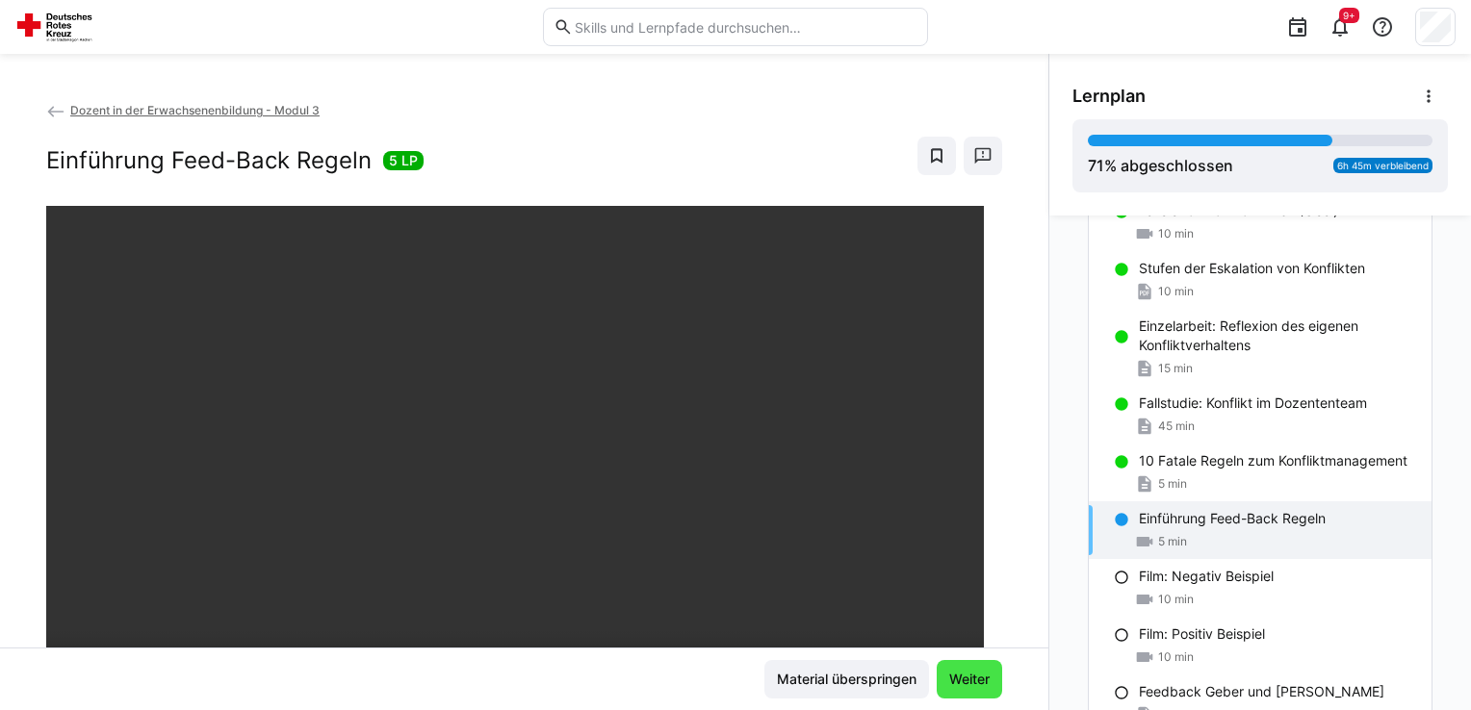
click at [959, 683] on span "Weiter" at bounding box center [969, 679] width 46 height 19
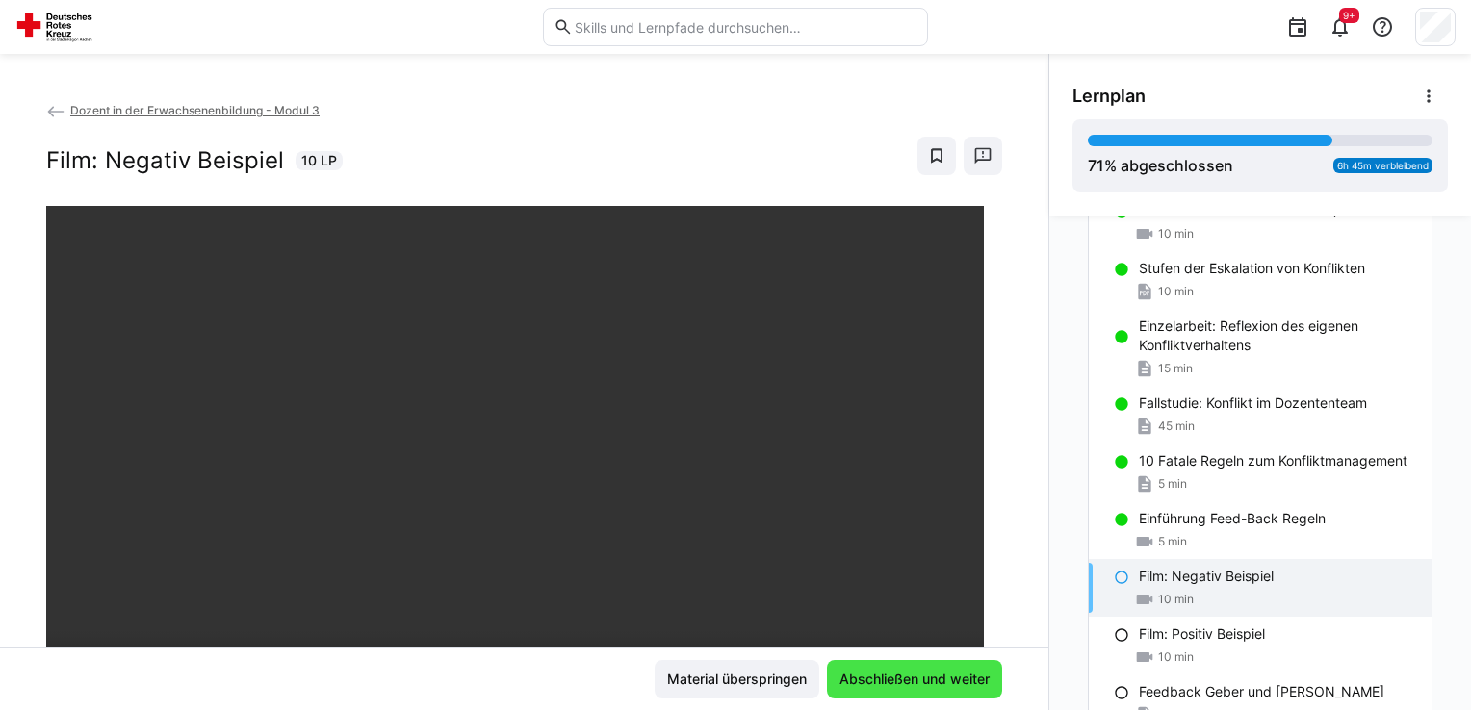
click at [942, 679] on span "Abschließen und weiter" at bounding box center [915, 679] width 156 height 19
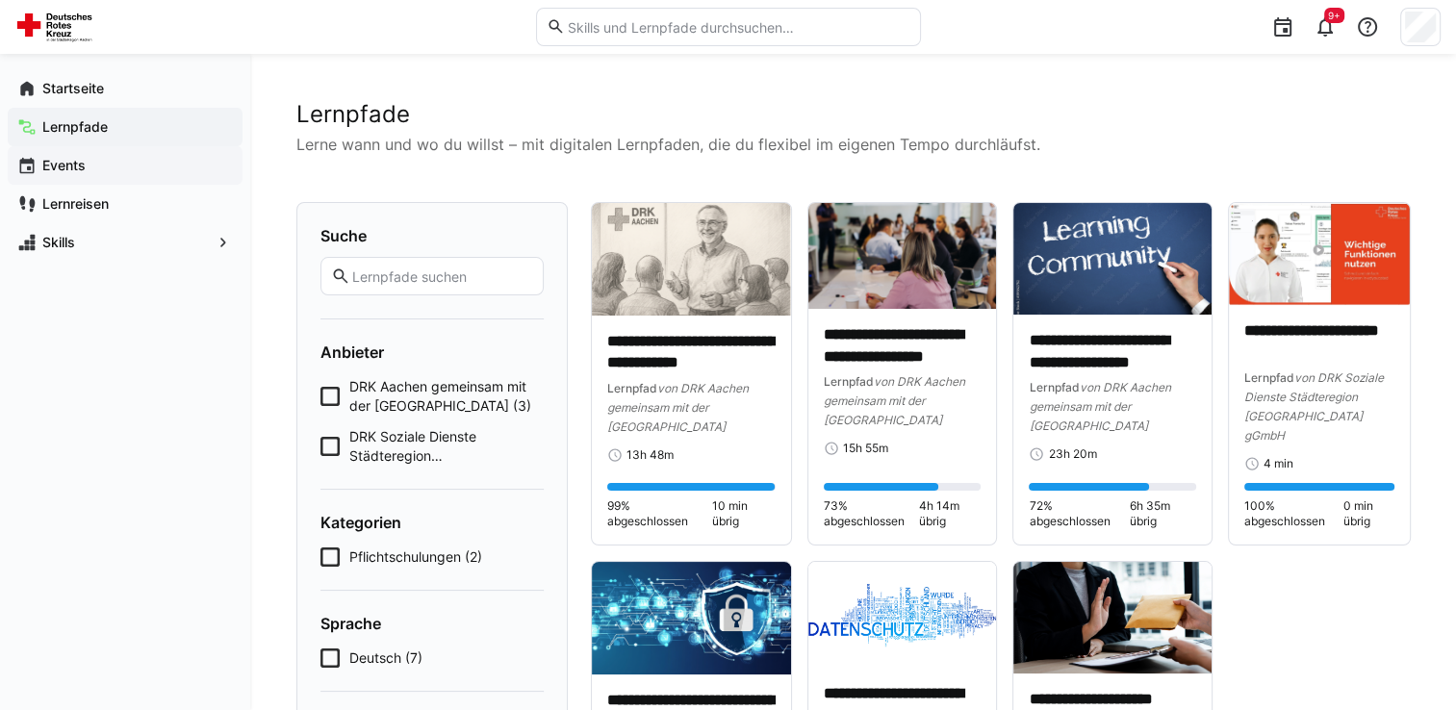
click at [125, 175] on div "Events" at bounding box center [125, 165] width 235 height 39
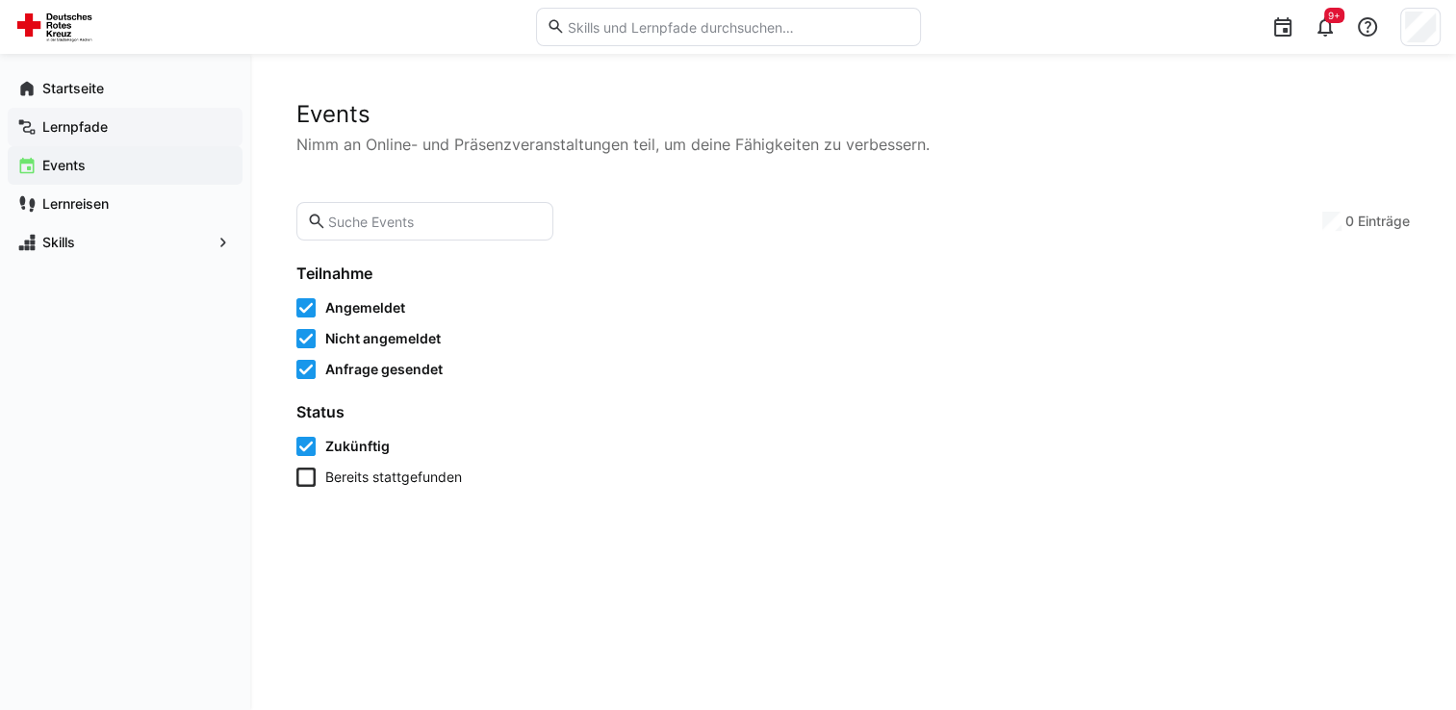
click at [173, 125] on span "Lernpfade" at bounding box center [135, 126] width 193 height 19
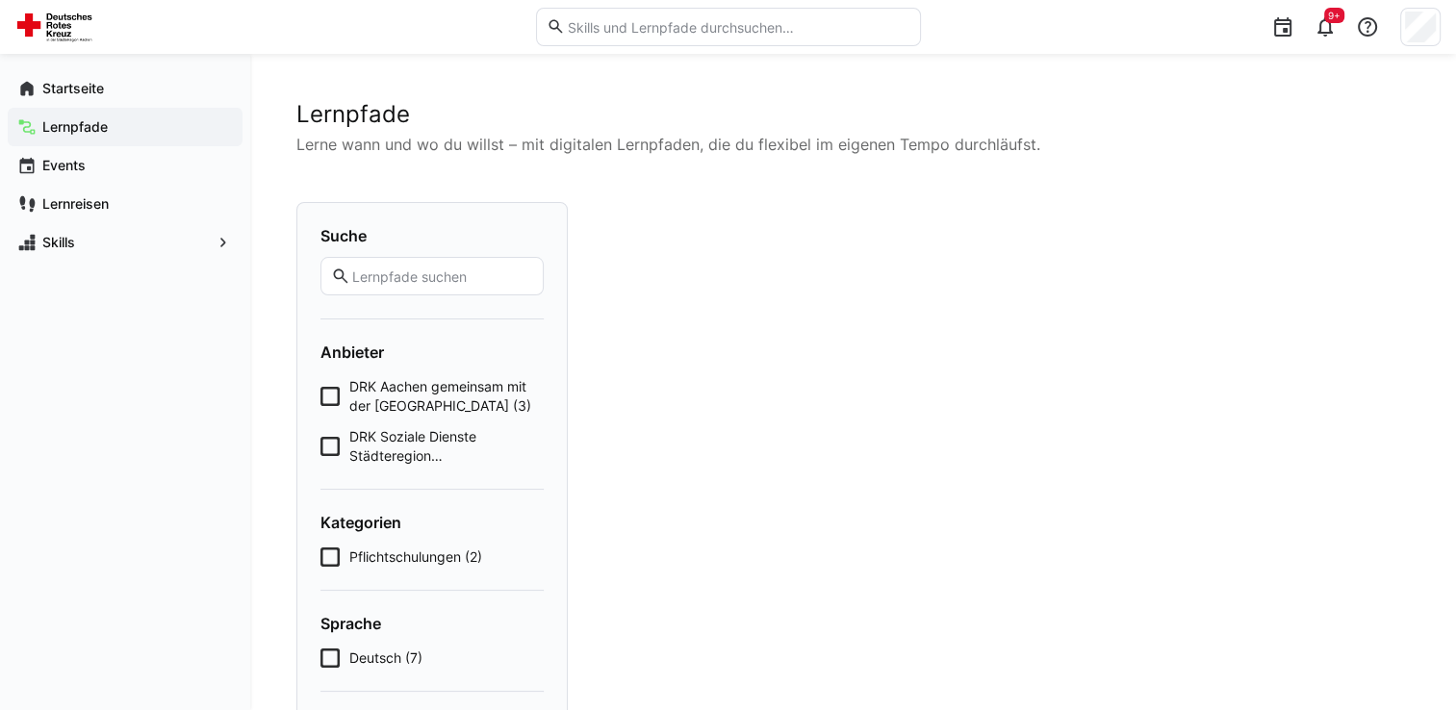
click at [0, 0] on app-navigation-label "Lernpfade" at bounding box center [0, 0] width 0 height 0
click at [98, 173] on span "Events" at bounding box center [135, 165] width 193 height 19
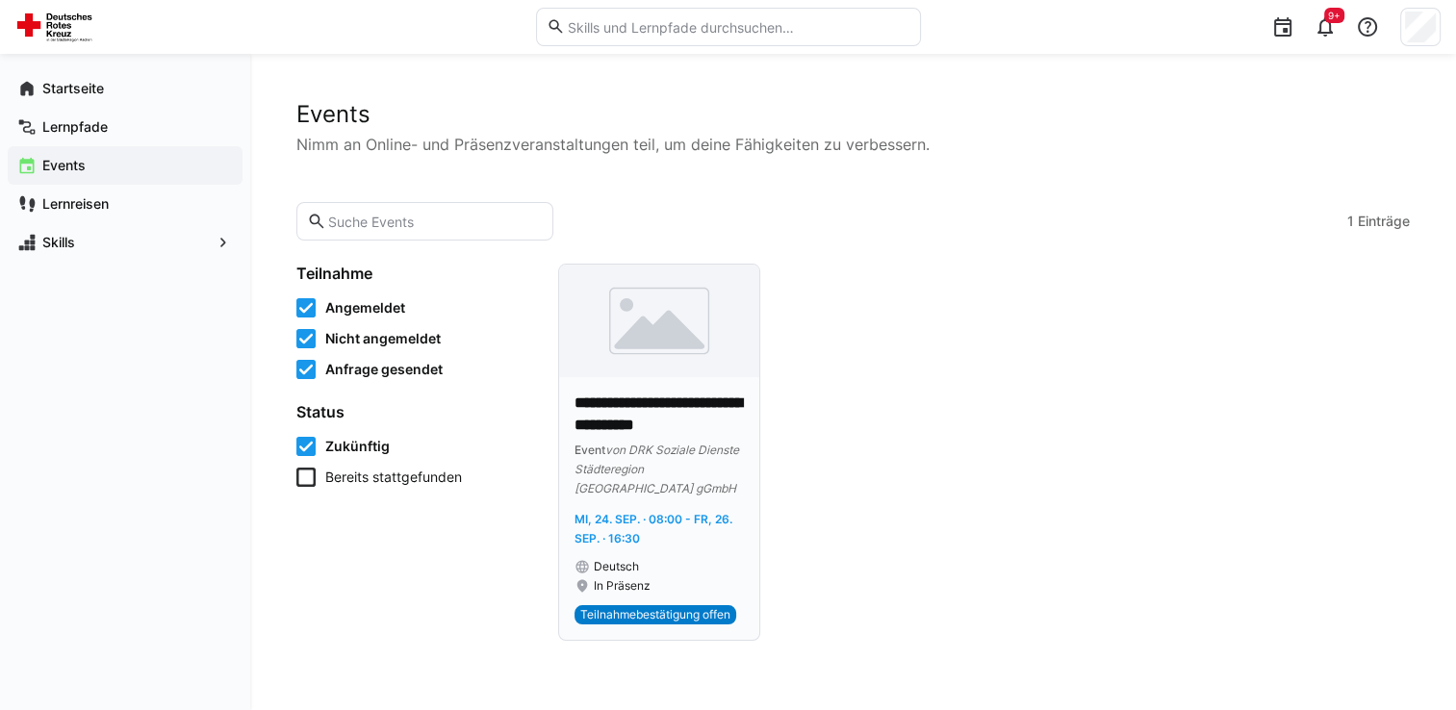
click at [671, 559] on div "Deutsch" at bounding box center [659, 566] width 169 height 15
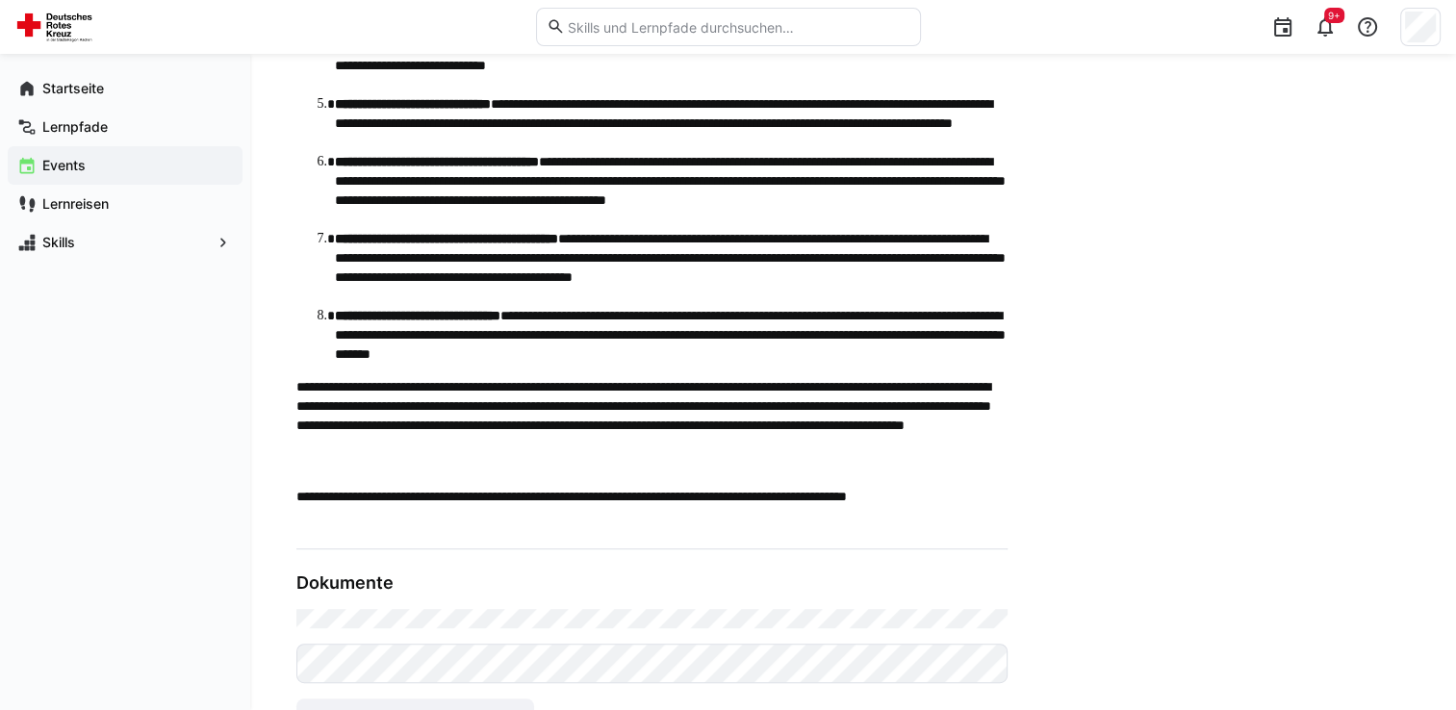
scroll to position [770, 0]
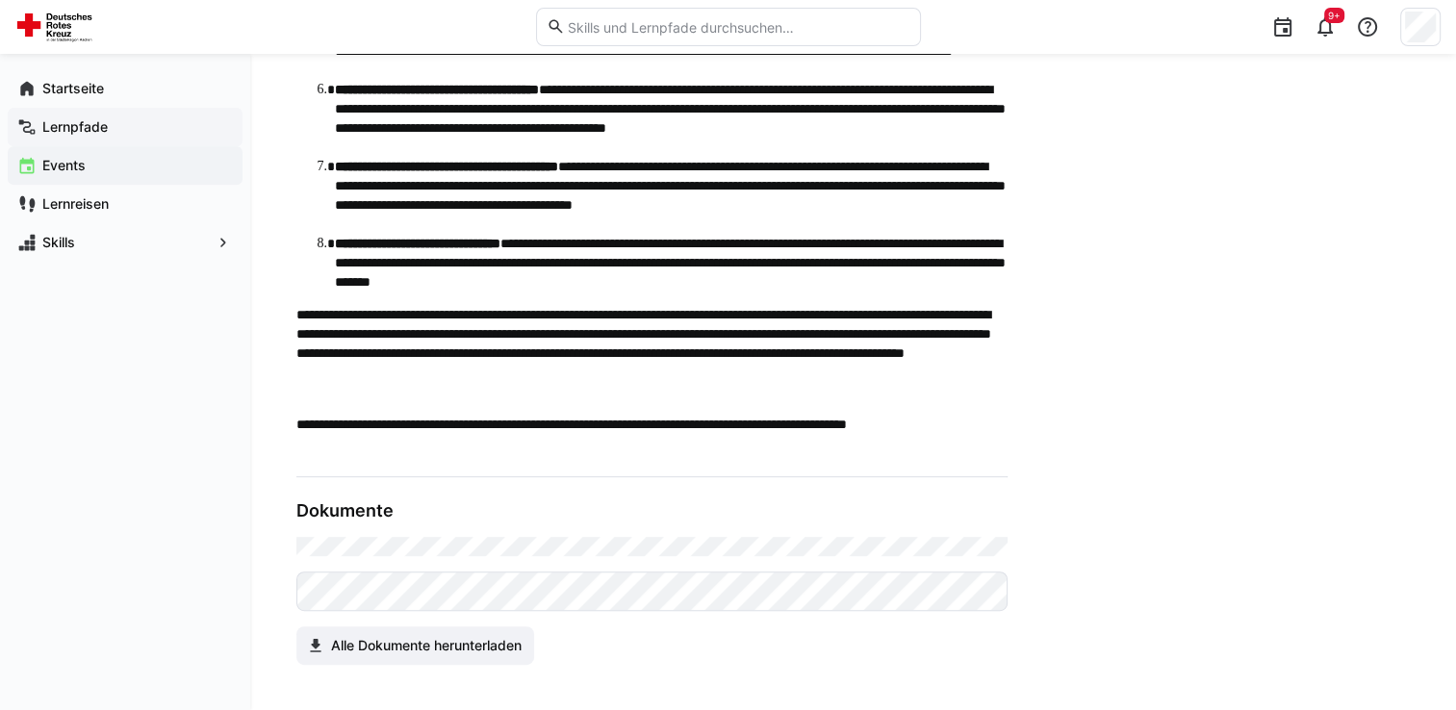
click at [0, 0] on app-navigation-label "Lernpfade" at bounding box center [0, 0] width 0 height 0
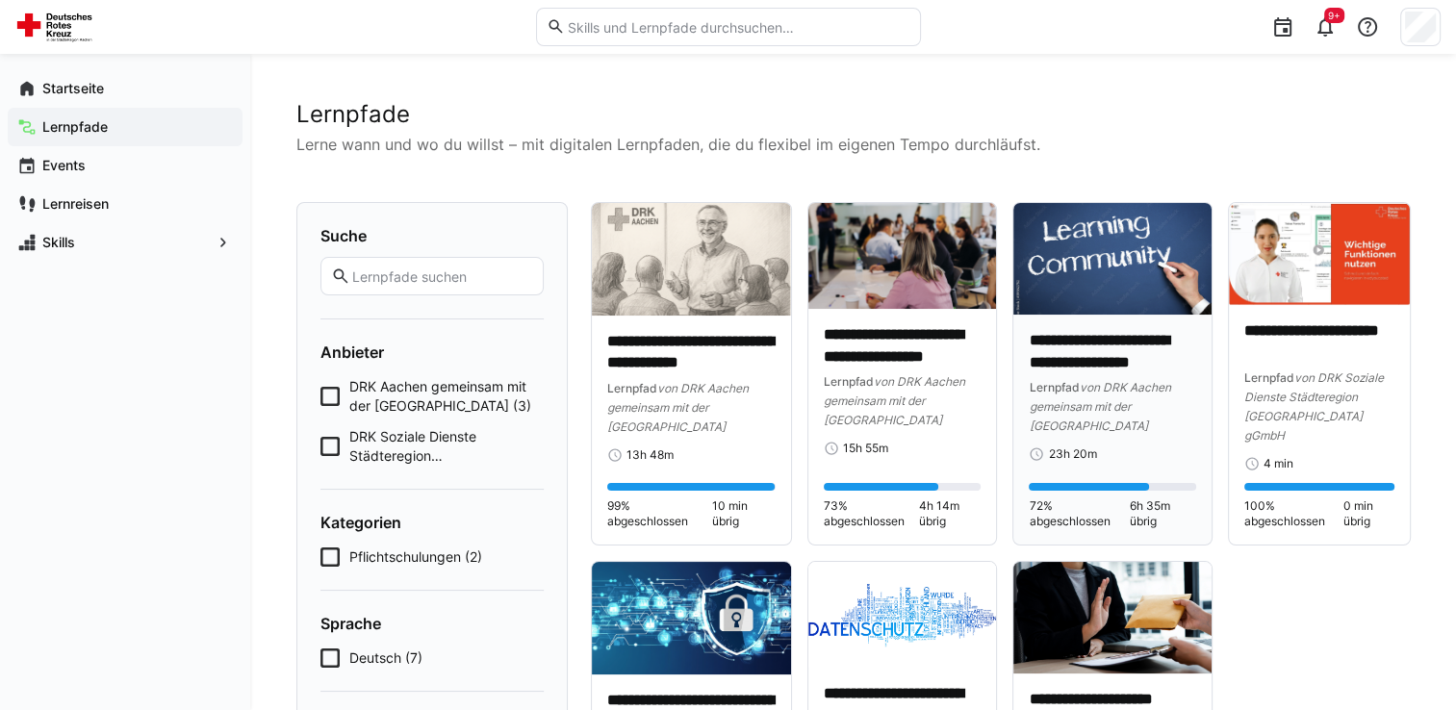
click at [1112, 279] on img at bounding box center [1113, 259] width 198 height 112
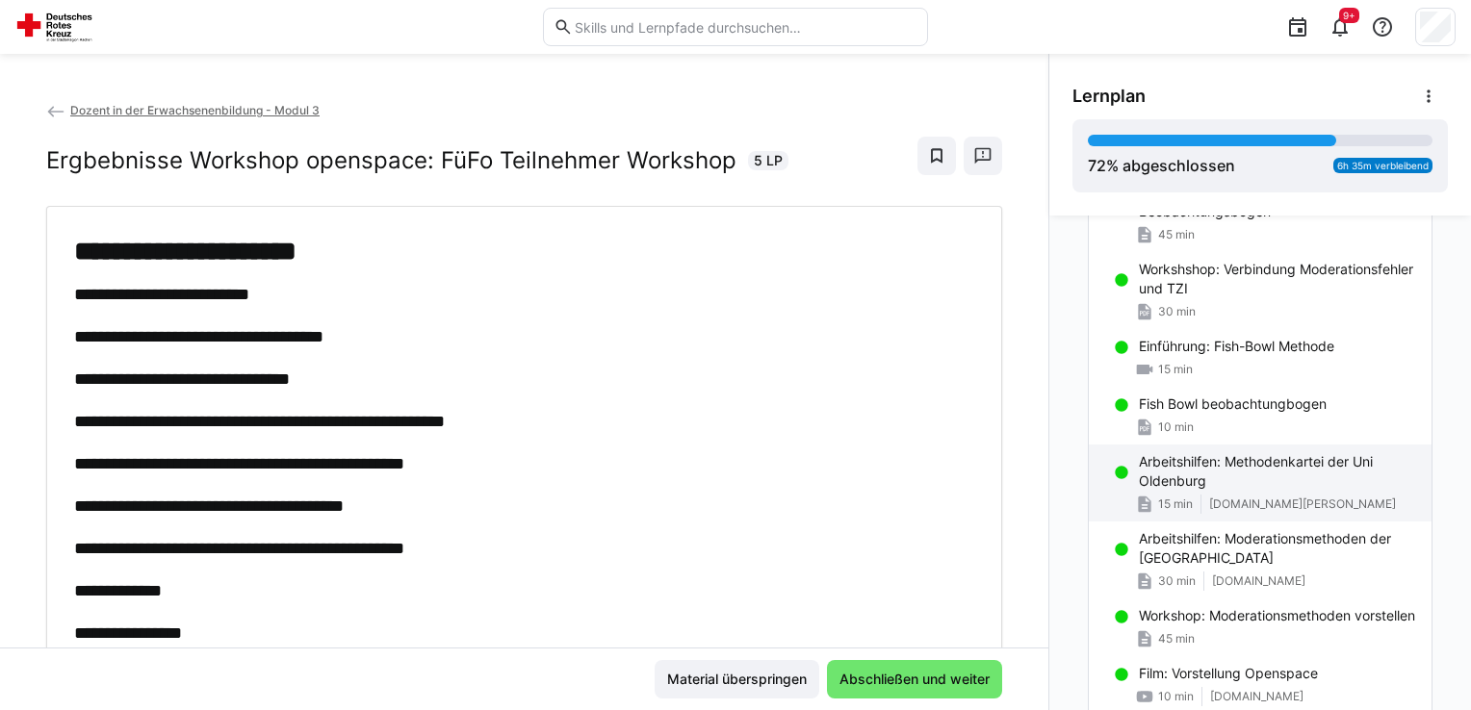
scroll to position [1355, 0]
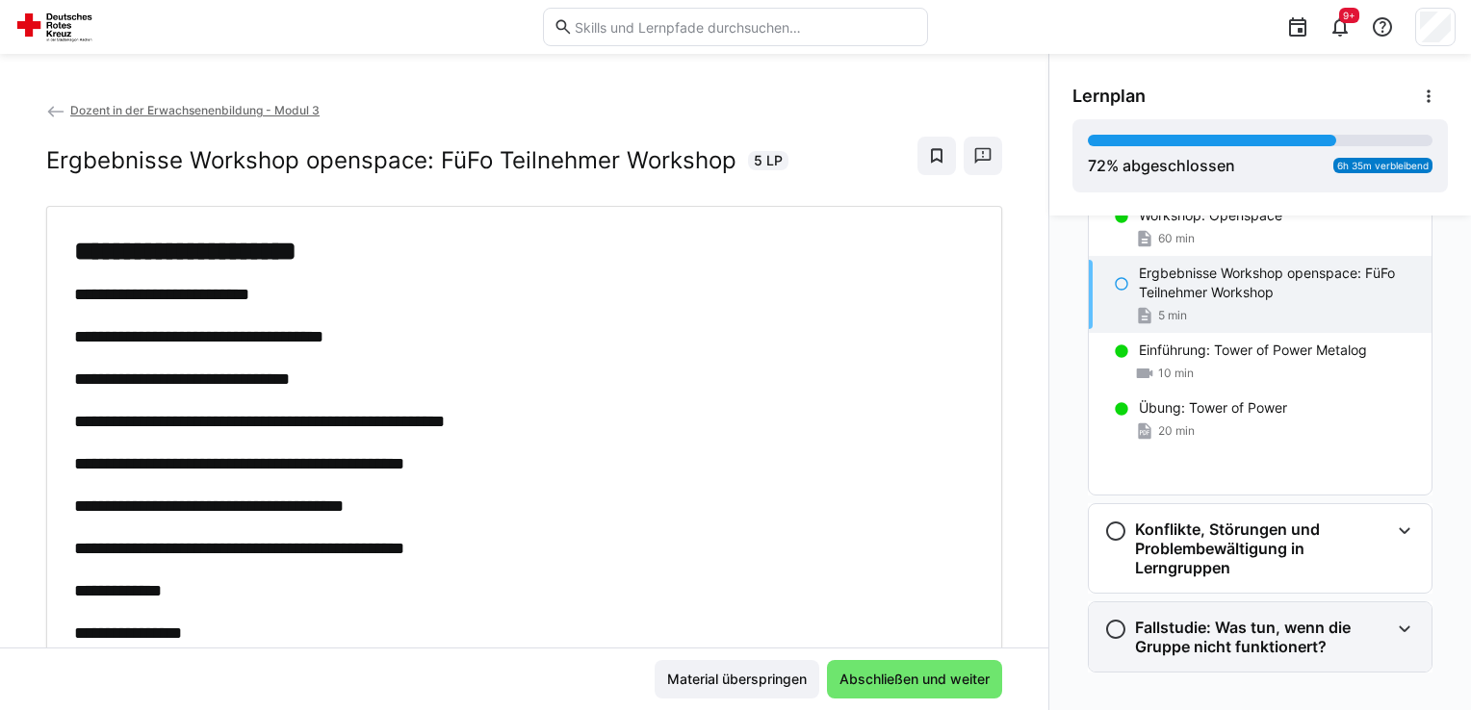
click at [1229, 618] on h3 "Fallstudie: Was tun, wenn die Gruppe nicht funktionert?" at bounding box center [1262, 637] width 254 height 39
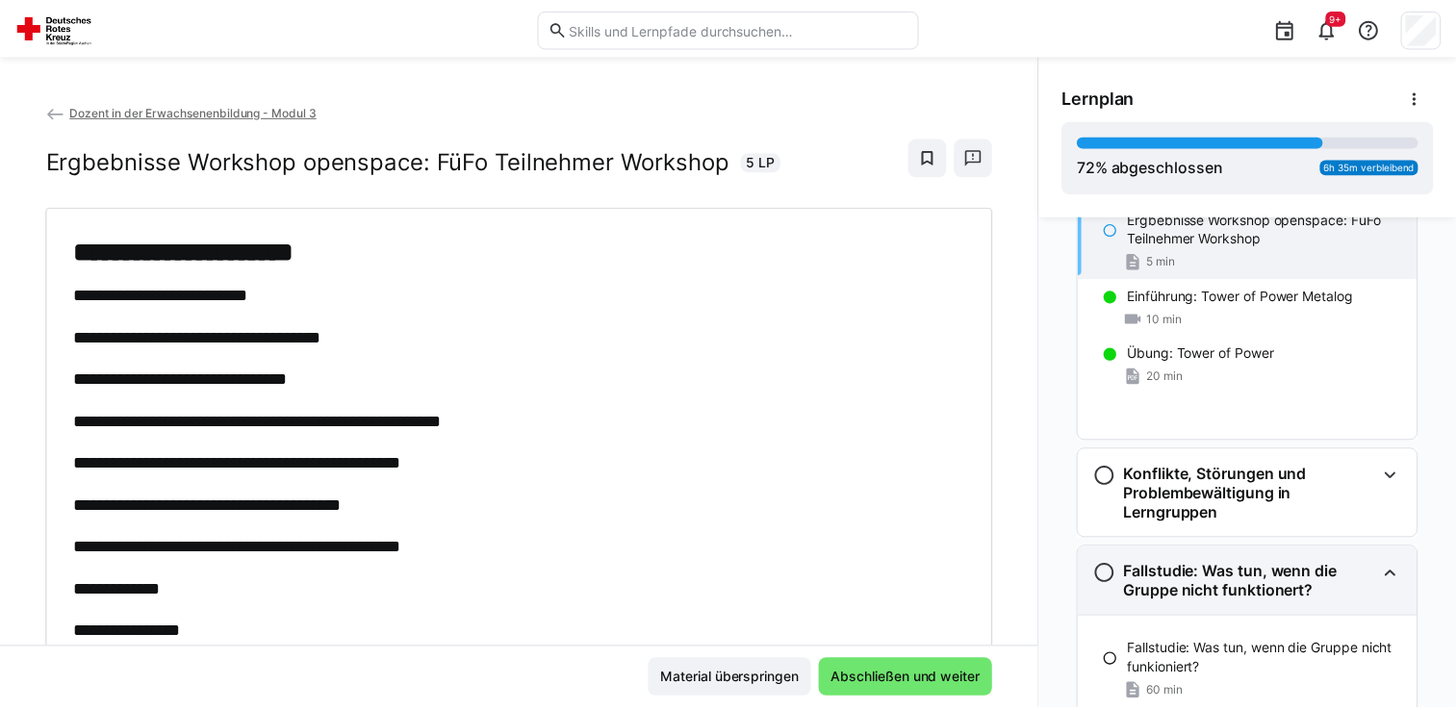
scroll to position [1463, 0]
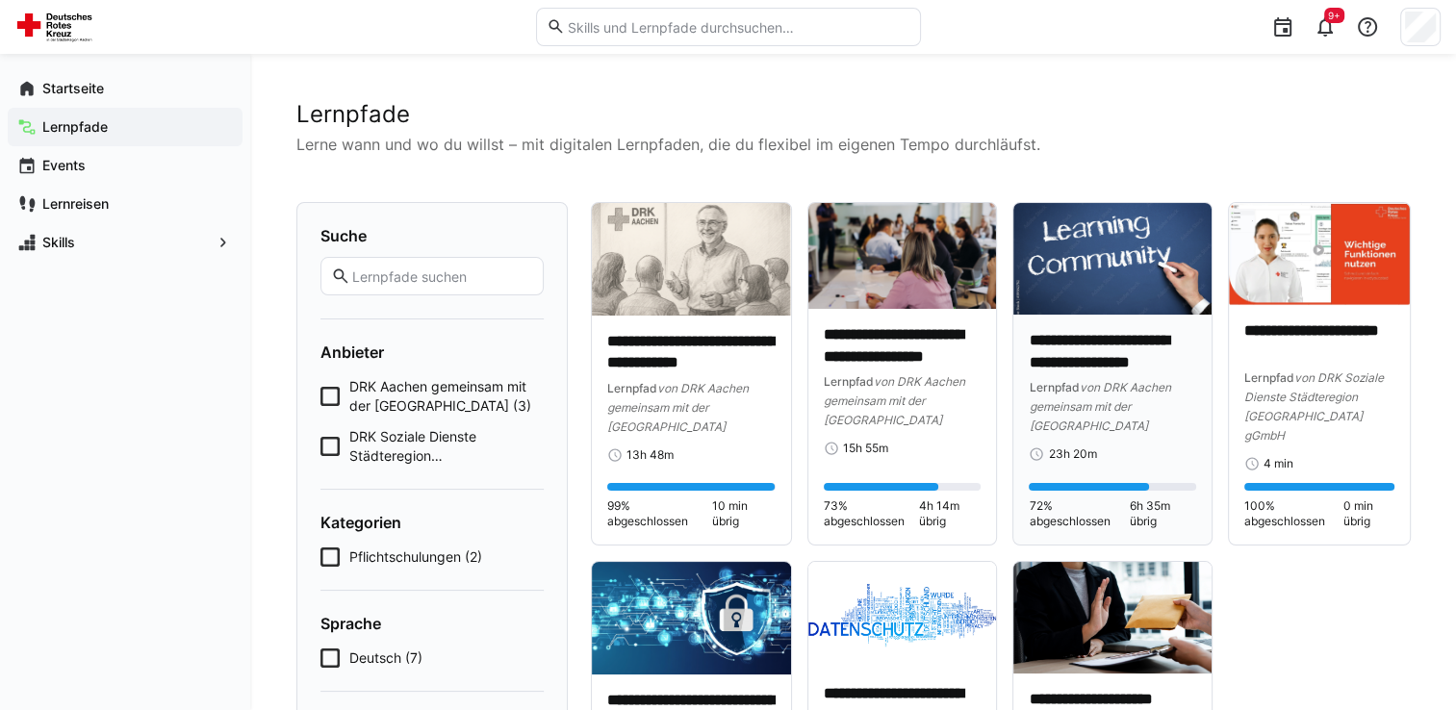
click at [1102, 268] on img at bounding box center [1113, 259] width 198 height 112
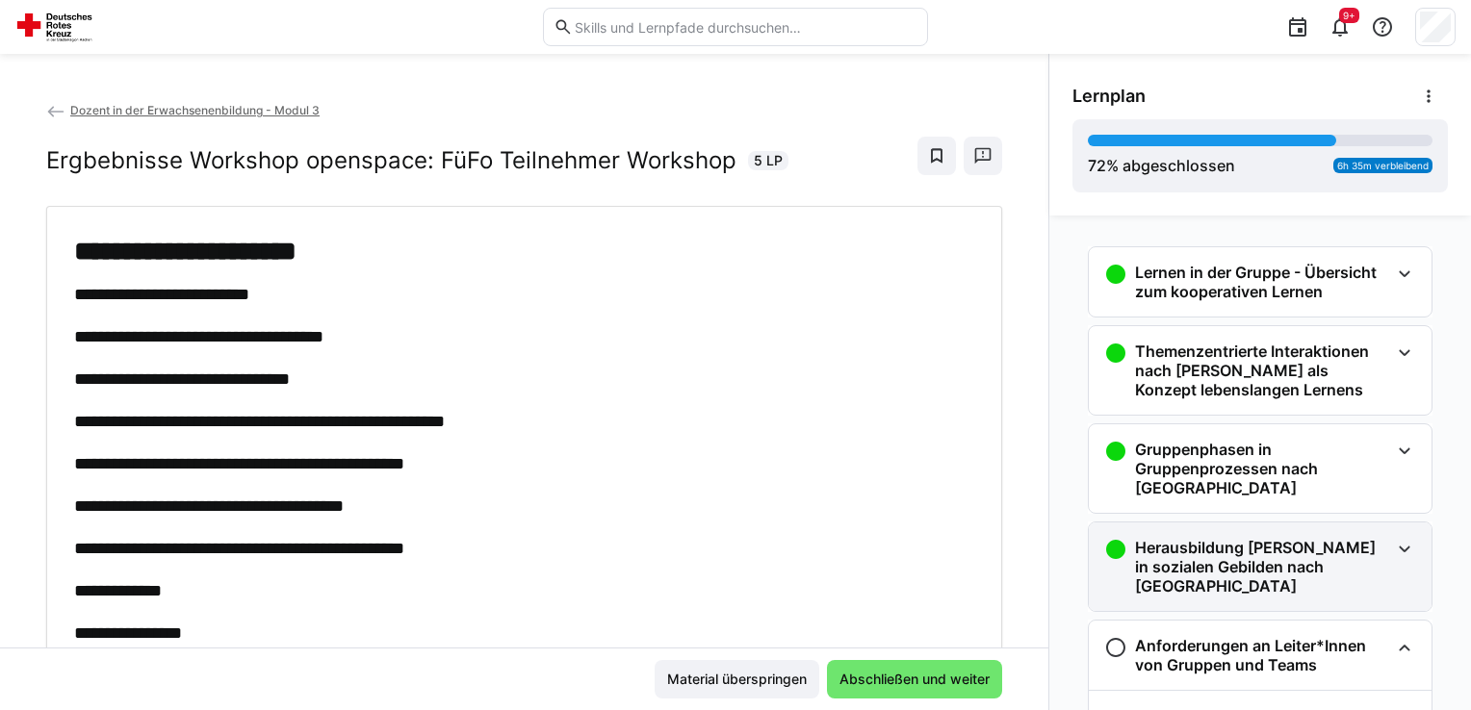
scroll to position [204, 0]
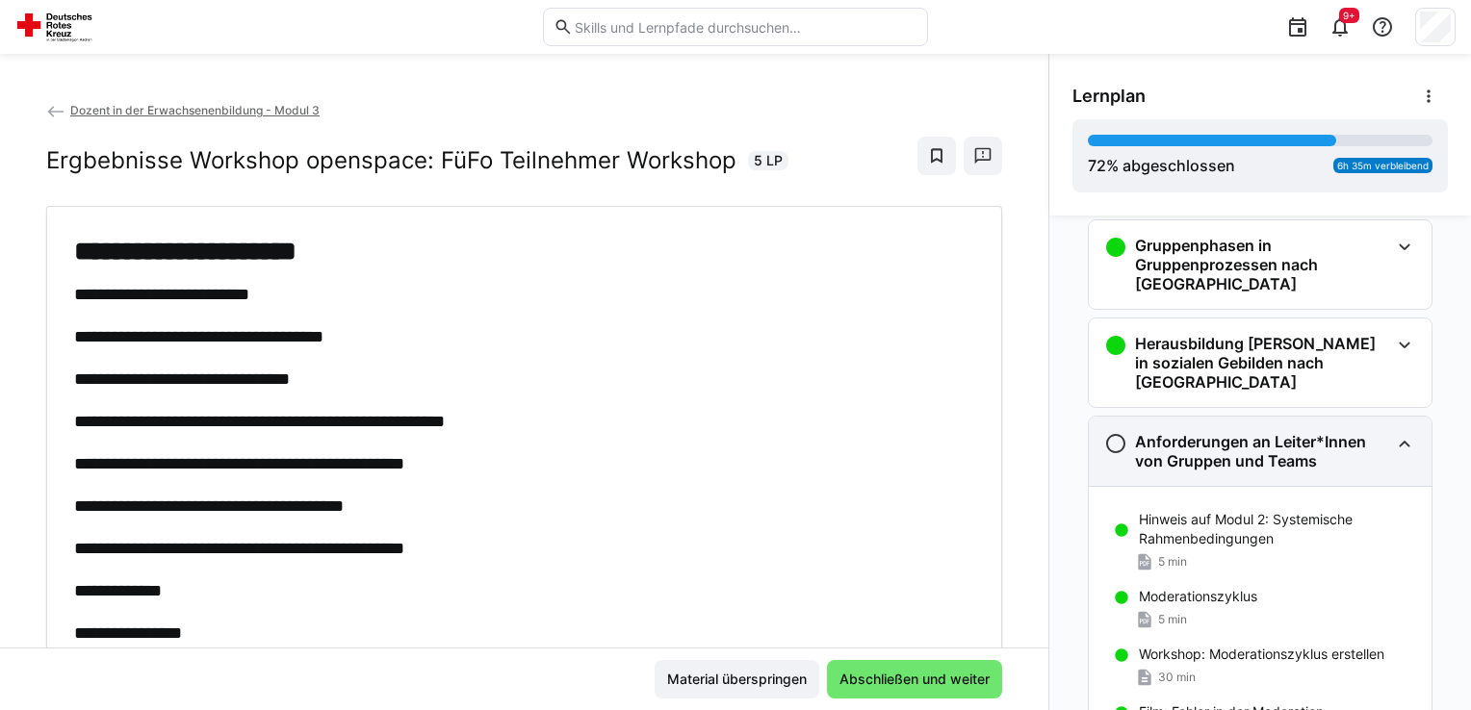
click at [1184, 432] on h3 "Anforderungen an Leiter*Innen von Gruppen und Teams" at bounding box center [1262, 451] width 254 height 39
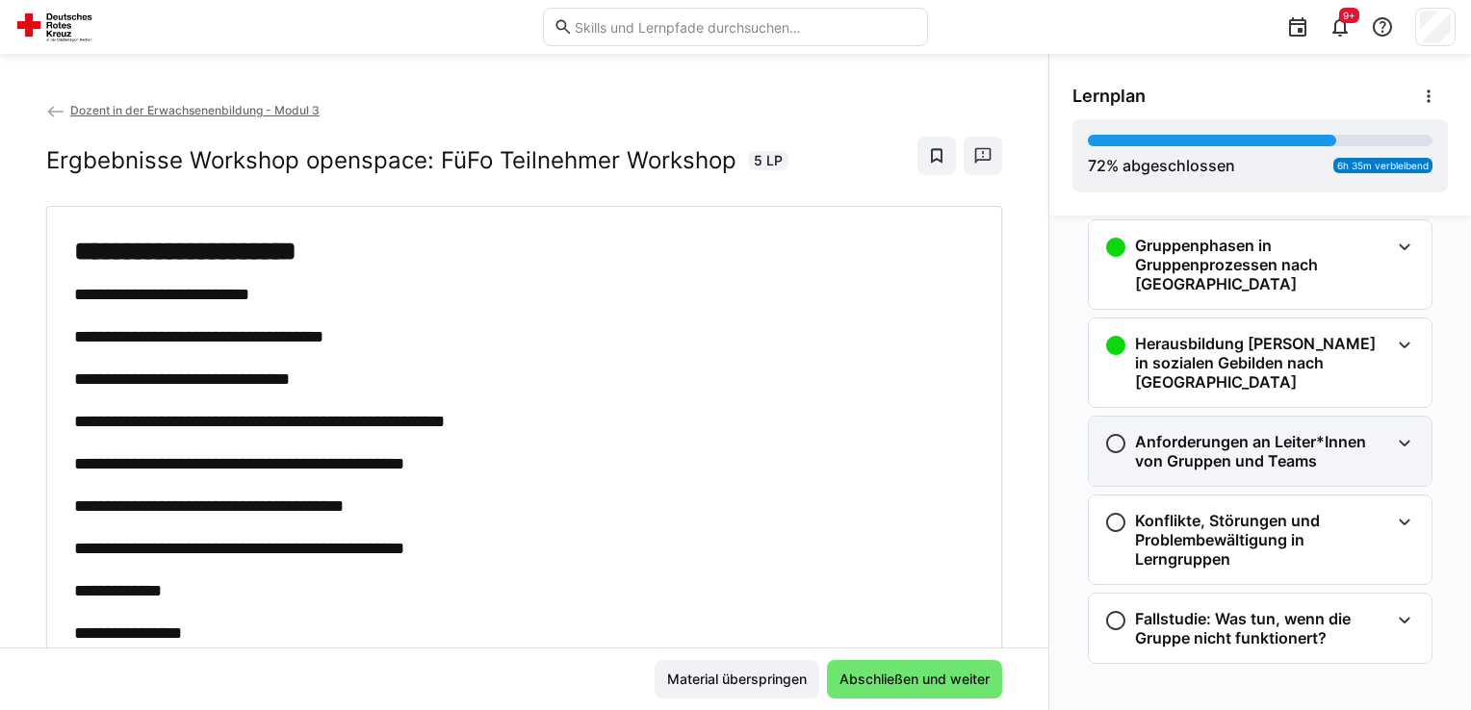
scroll to position [195, 0]
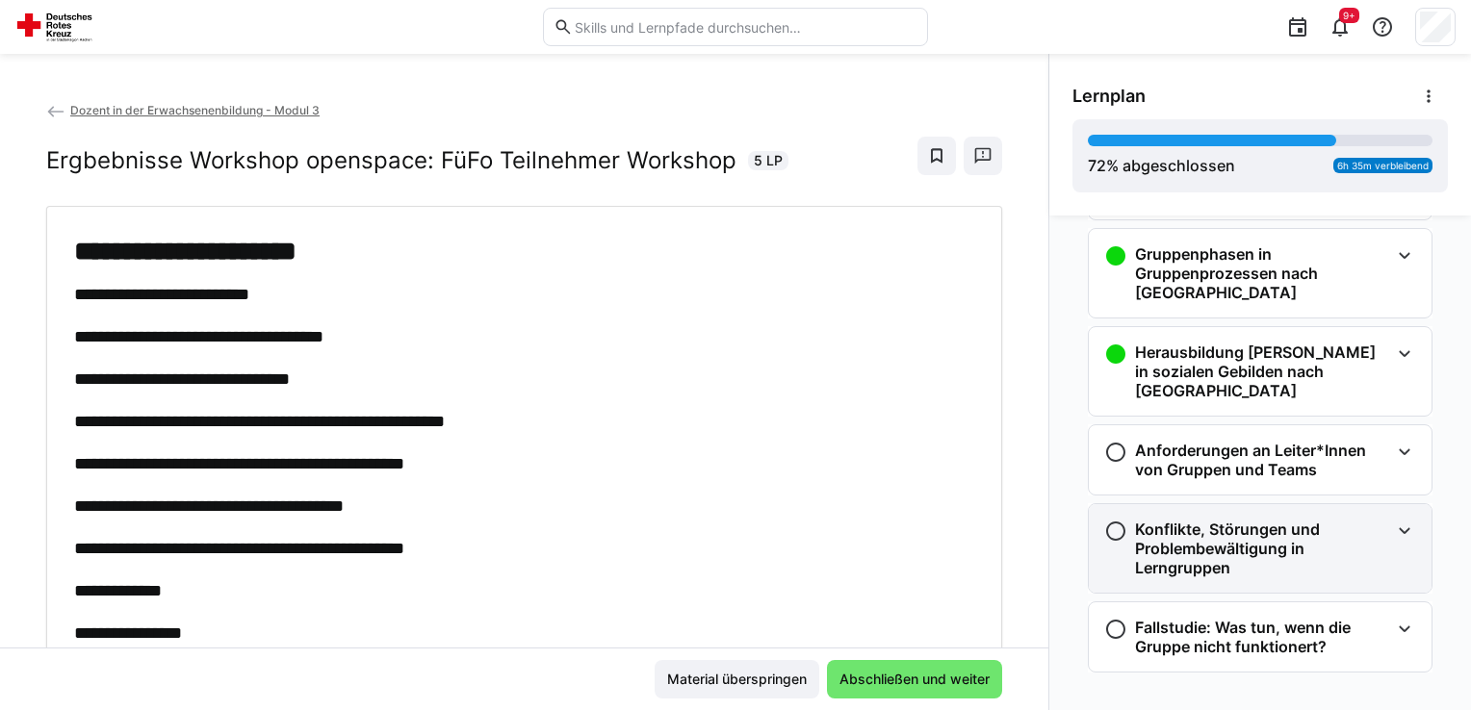
click at [1204, 520] on h3 "Konflikte, Störungen und Problembewältigung in Lerngruppen" at bounding box center [1262, 549] width 254 height 58
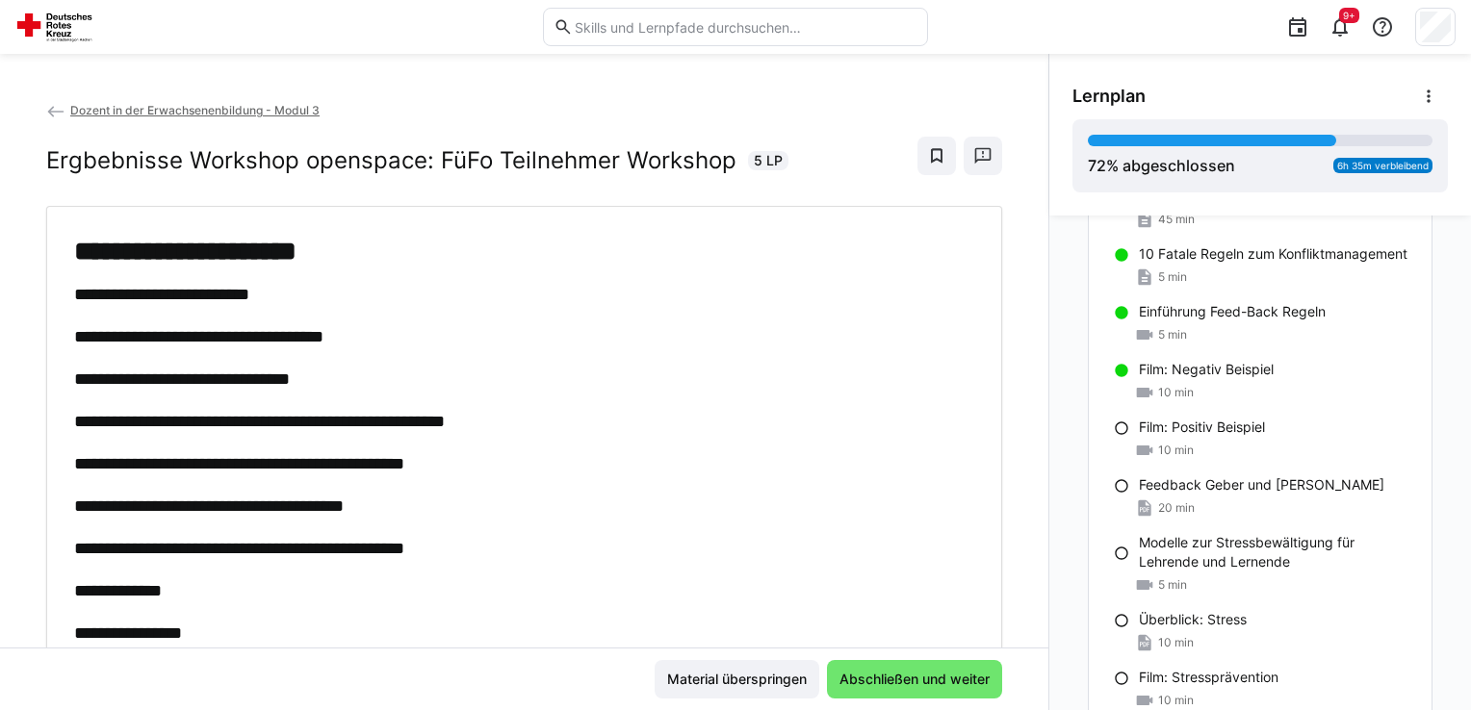
scroll to position [1552, 0]
click at [1197, 422] on p "Film: Positiv Beispiel" at bounding box center [1202, 425] width 126 height 19
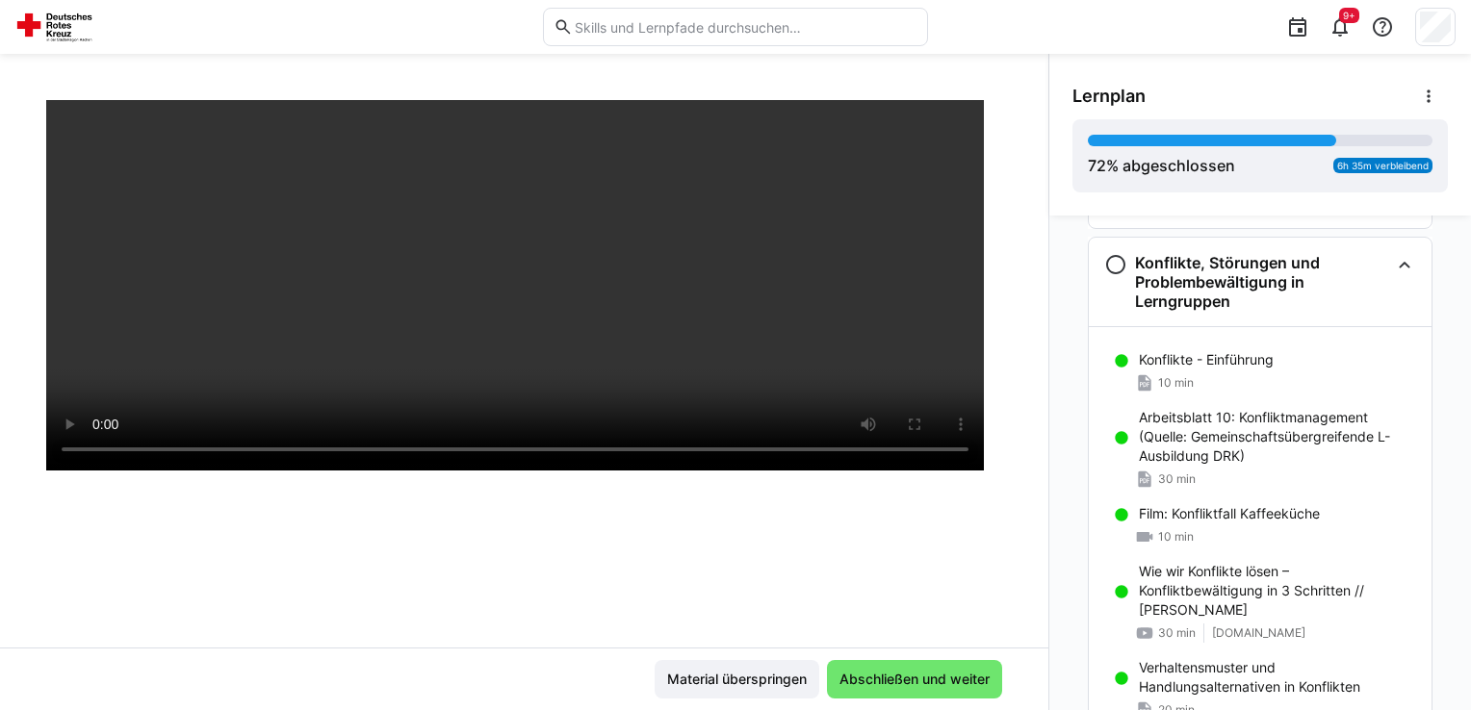
scroll to position [328, 0]
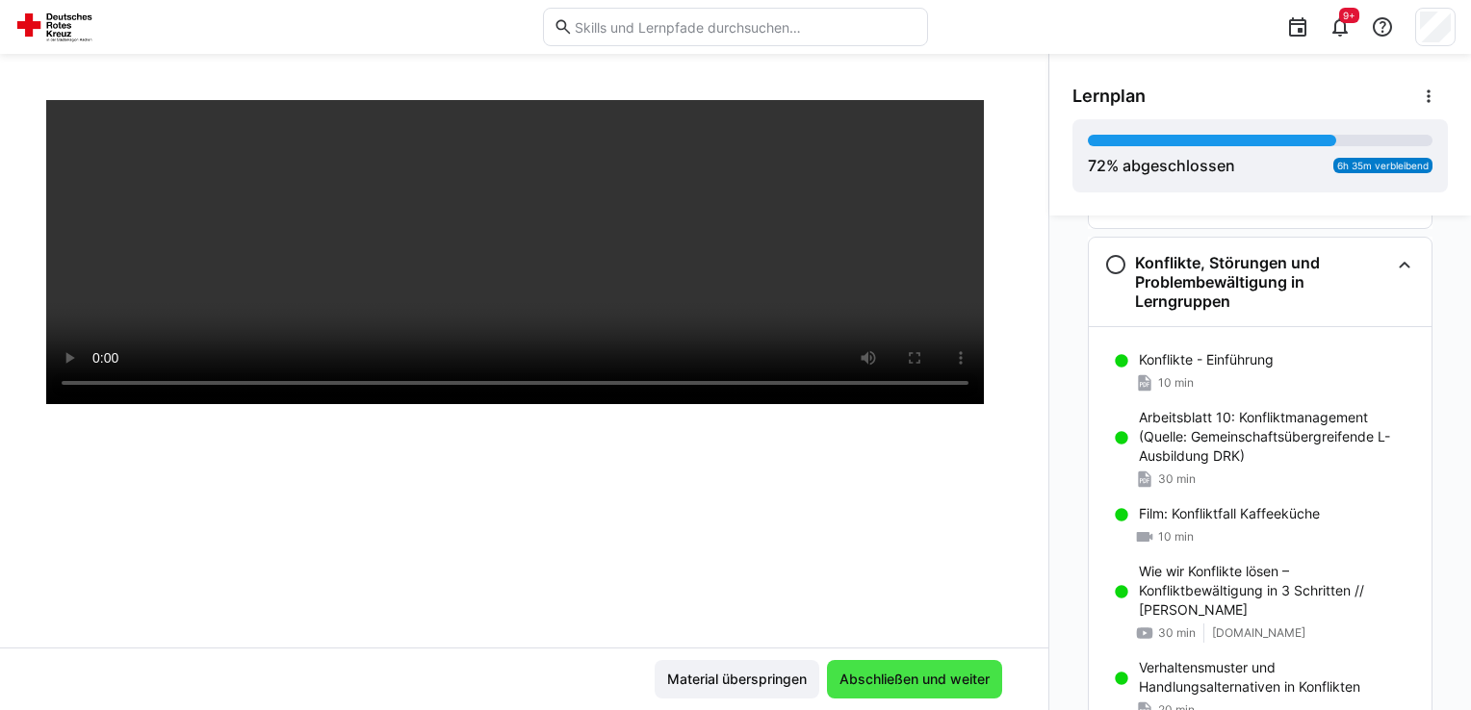
click at [874, 673] on span "Abschließen und weiter" at bounding box center [915, 679] width 156 height 19
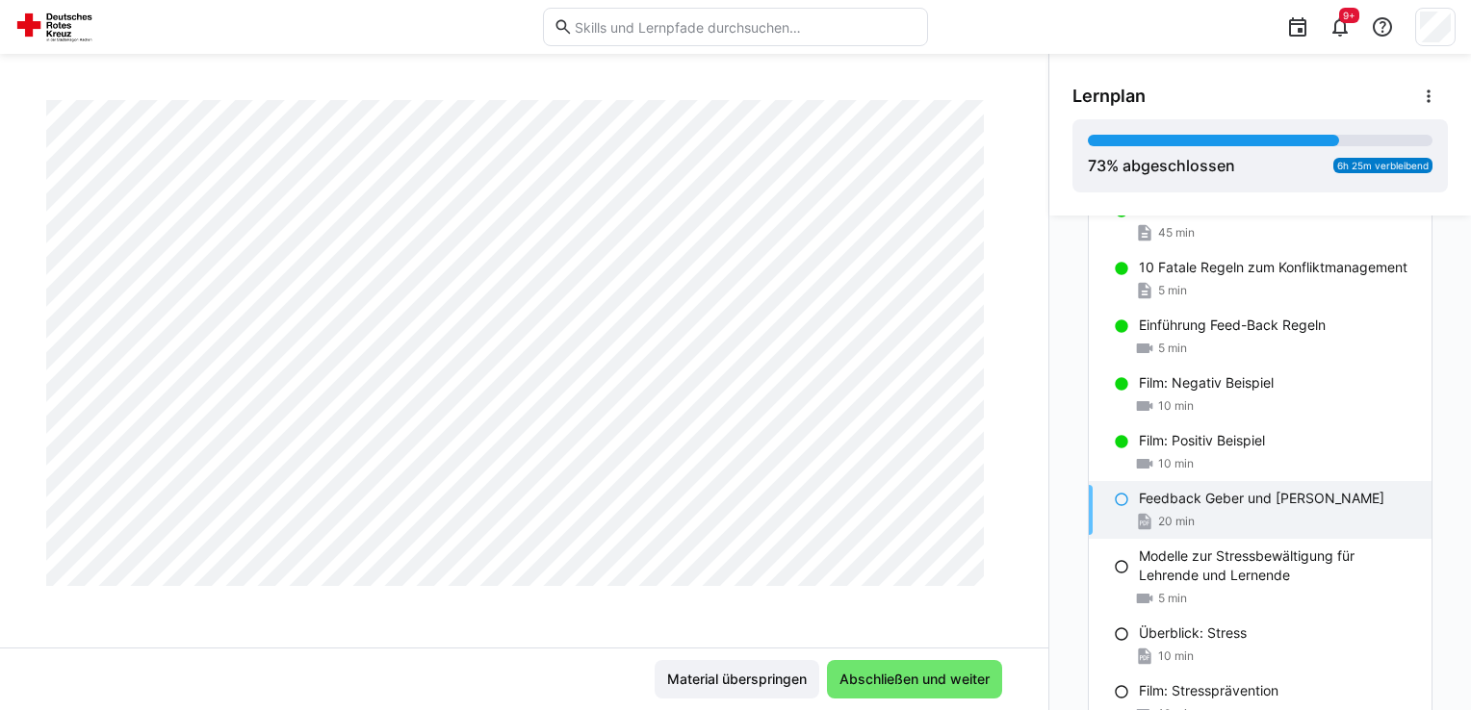
scroll to position [963, 0]
click at [897, 671] on span "Abschließen und weiter" at bounding box center [915, 679] width 156 height 19
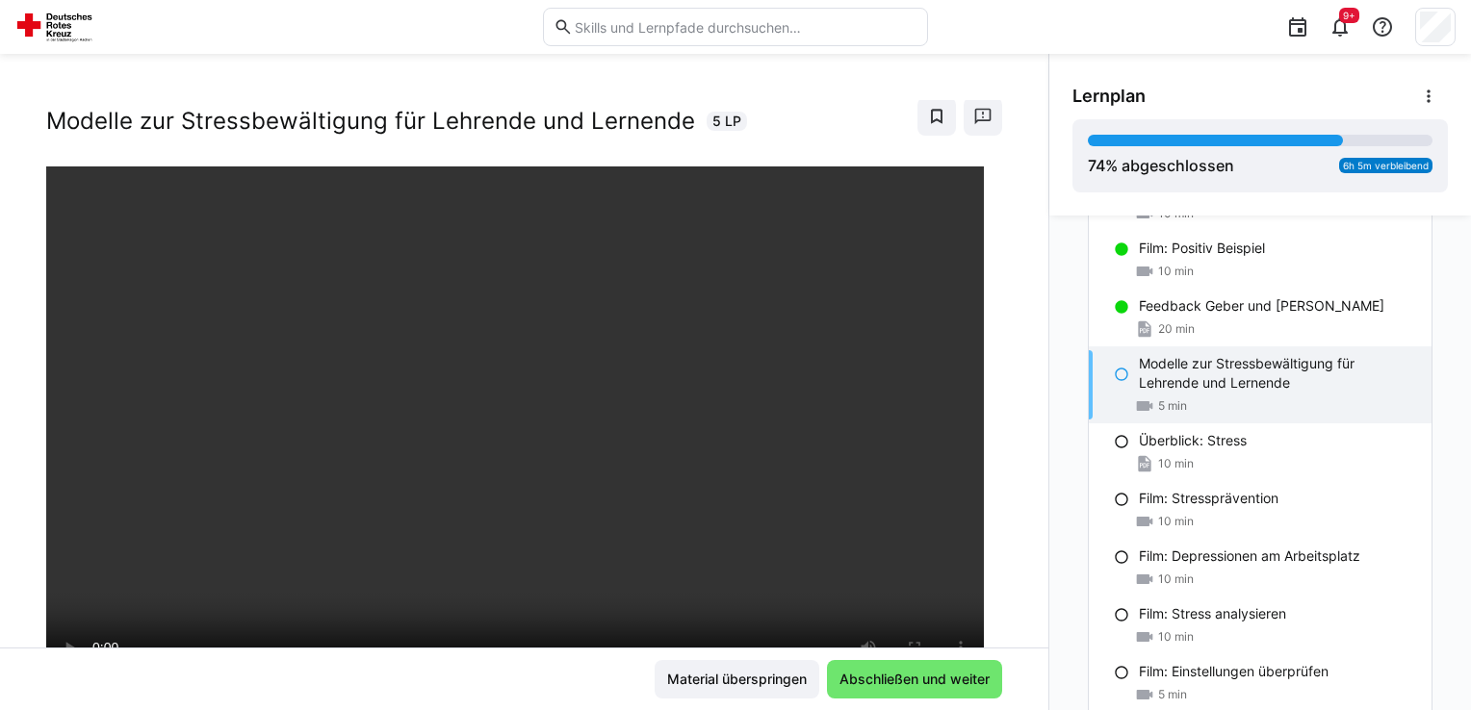
scroll to position [136, 0]
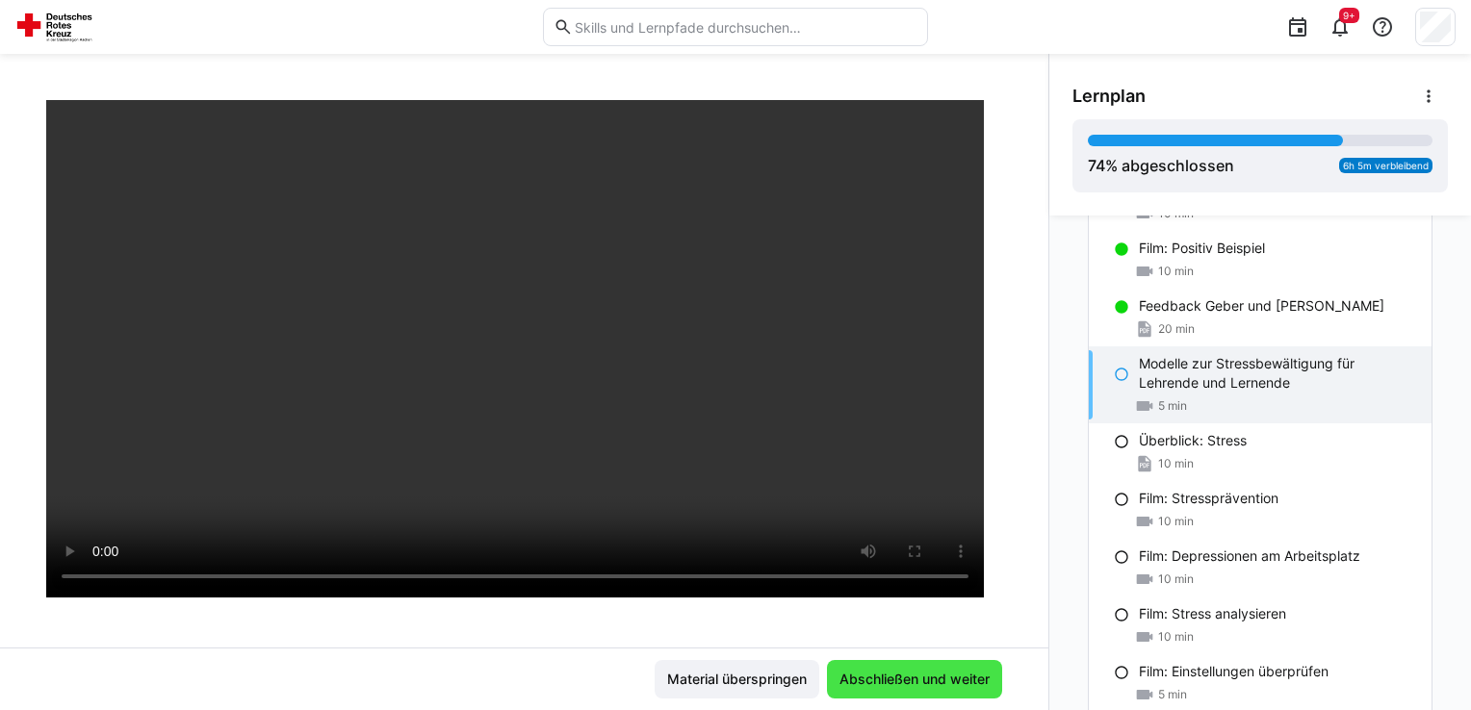
click at [928, 675] on span "Abschließen und weiter" at bounding box center [915, 679] width 156 height 19
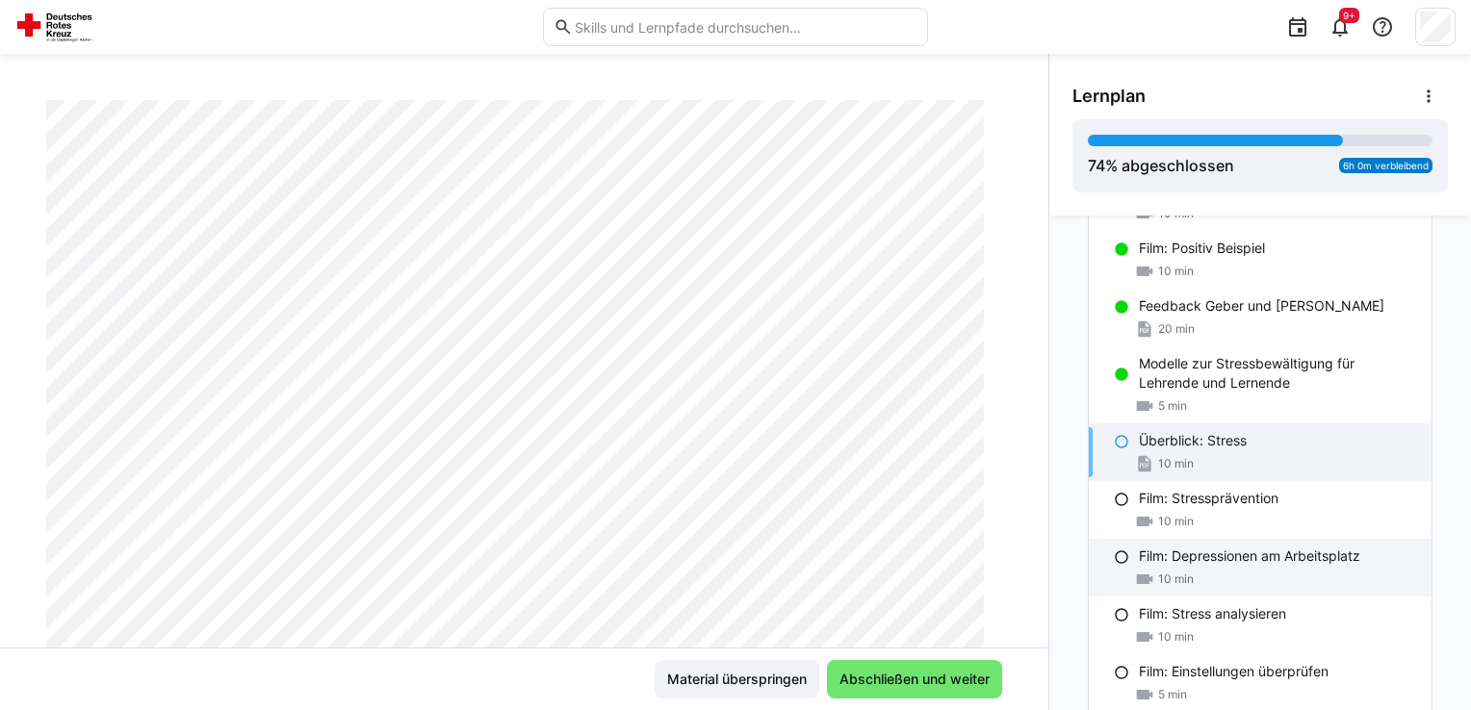
click at [1242, 565] on div "Film: Depressionen am Arbeitsplatz 10 min" at bounding box center [1260, 568] width 343 height 58
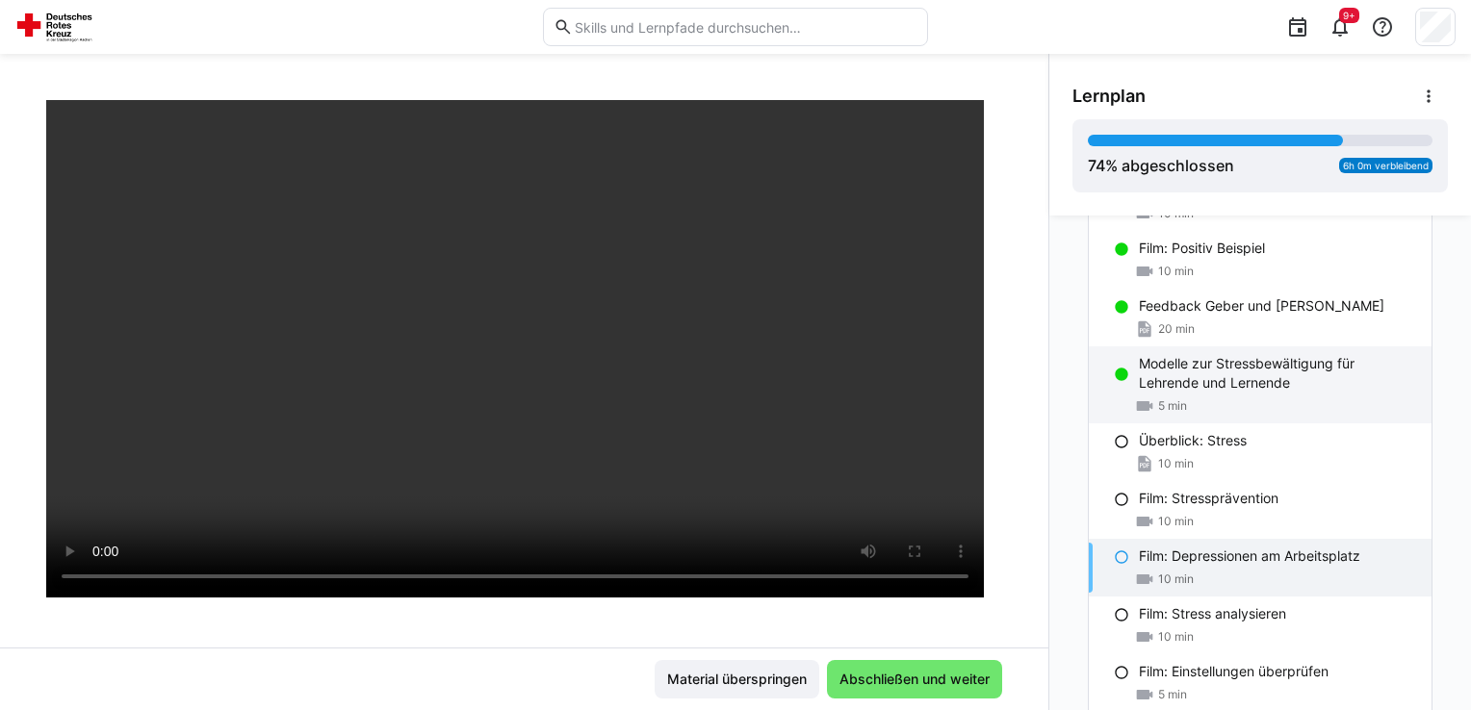
click at [1182, 374] on p "Modelle zur Stressbewältigung für Lehrende und Lernende" at bounding box center [1277, 373] width 277 height 39
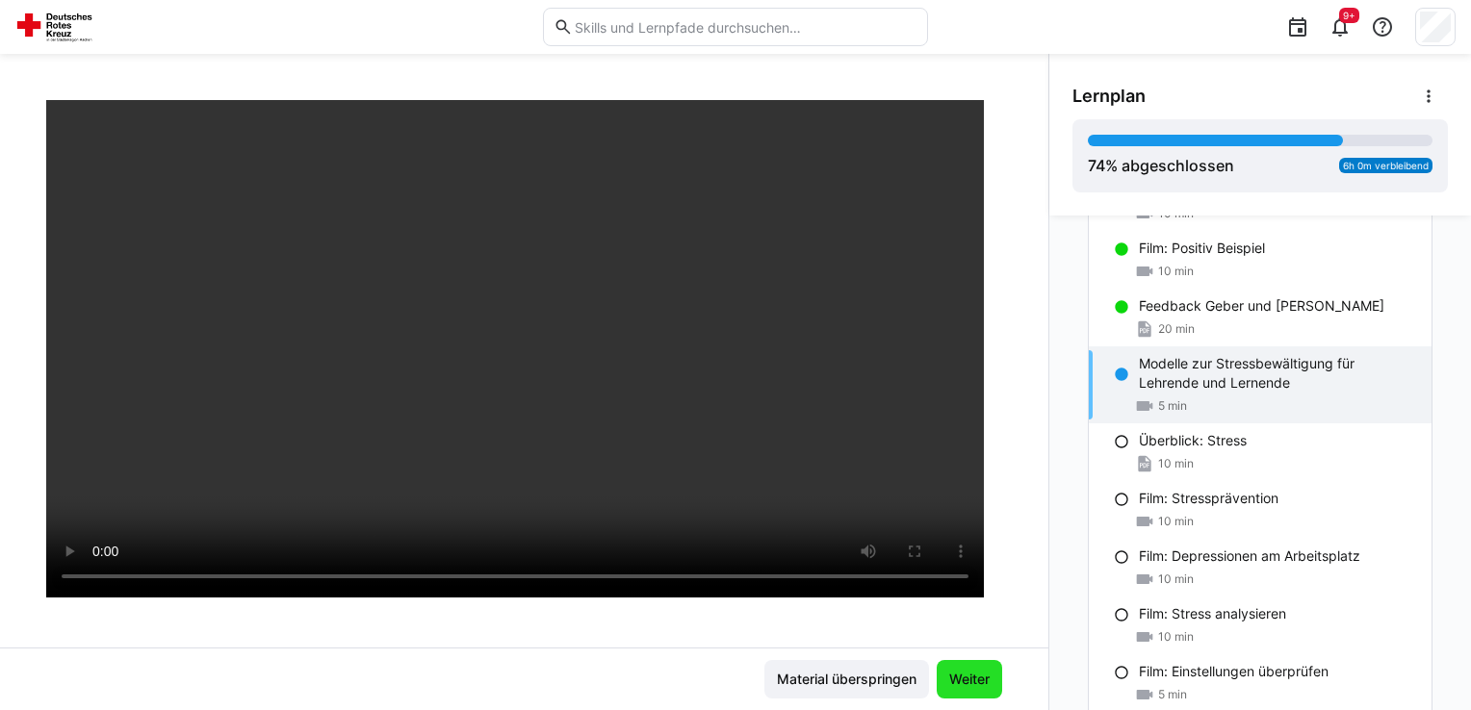
click at [981, 680] on span "Weiter" at bounding box center [969, 679] width 46 height 19
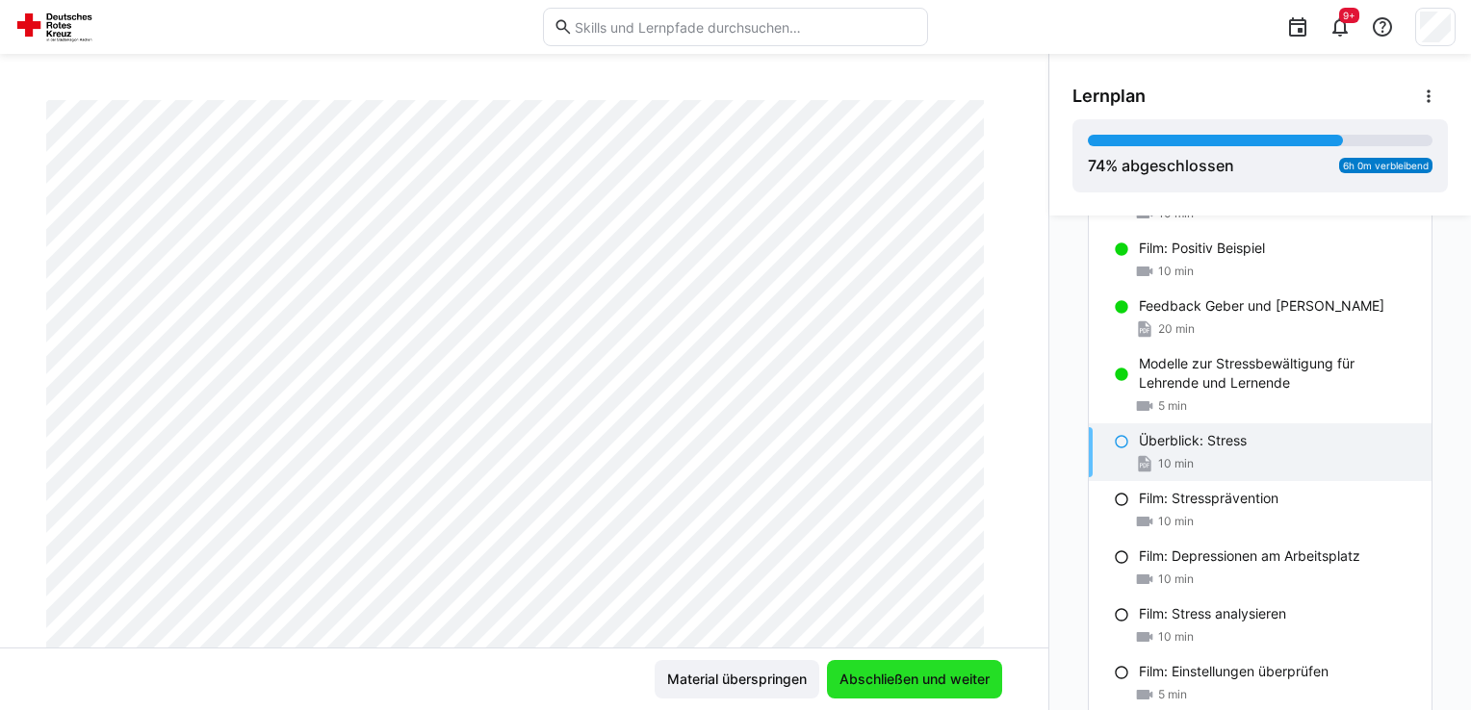
click at [941, 682] on span "Abschließen und weiter" at bounding box center [915, 679] width 156 height 19
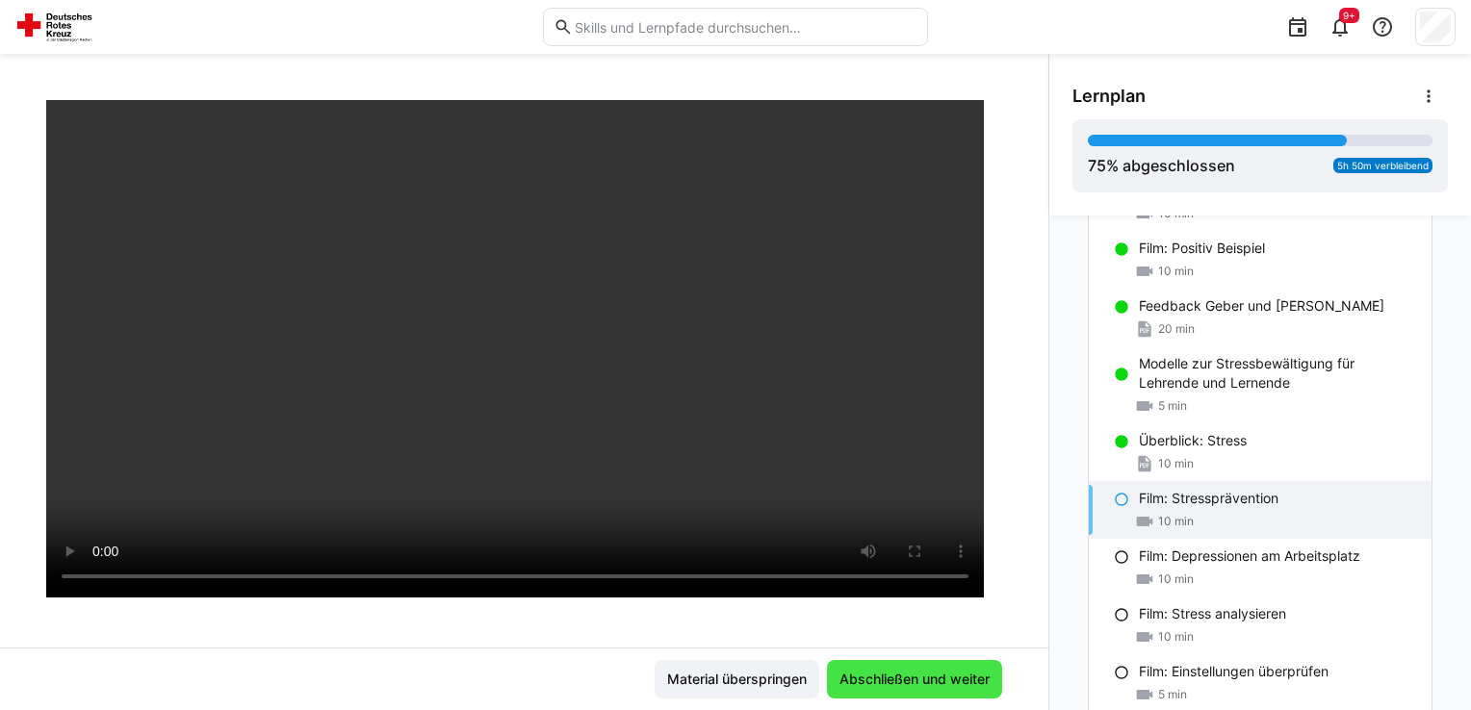
click at [907, 687] on span "Abschließen und weiter" at bounding box center [915, 679] width 156 height 19
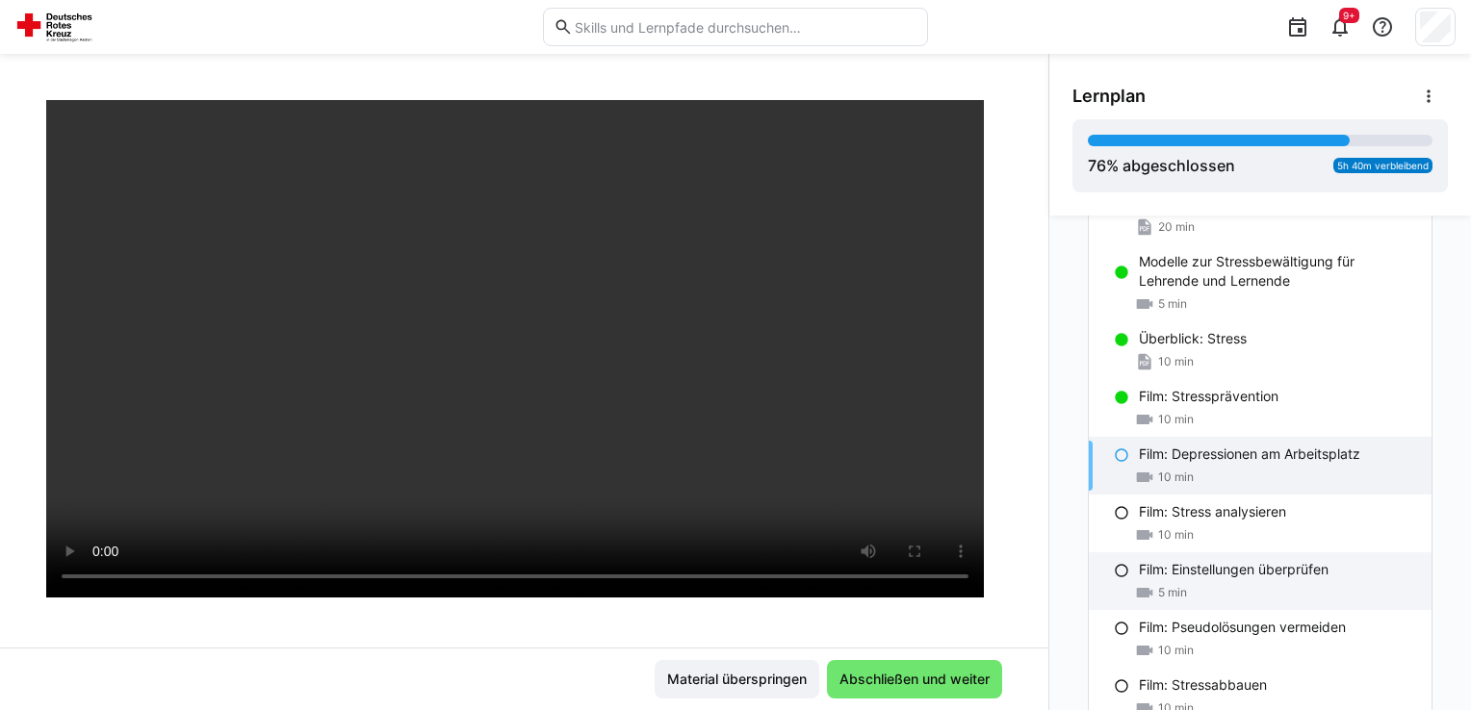
scroll to position [1825, 0]
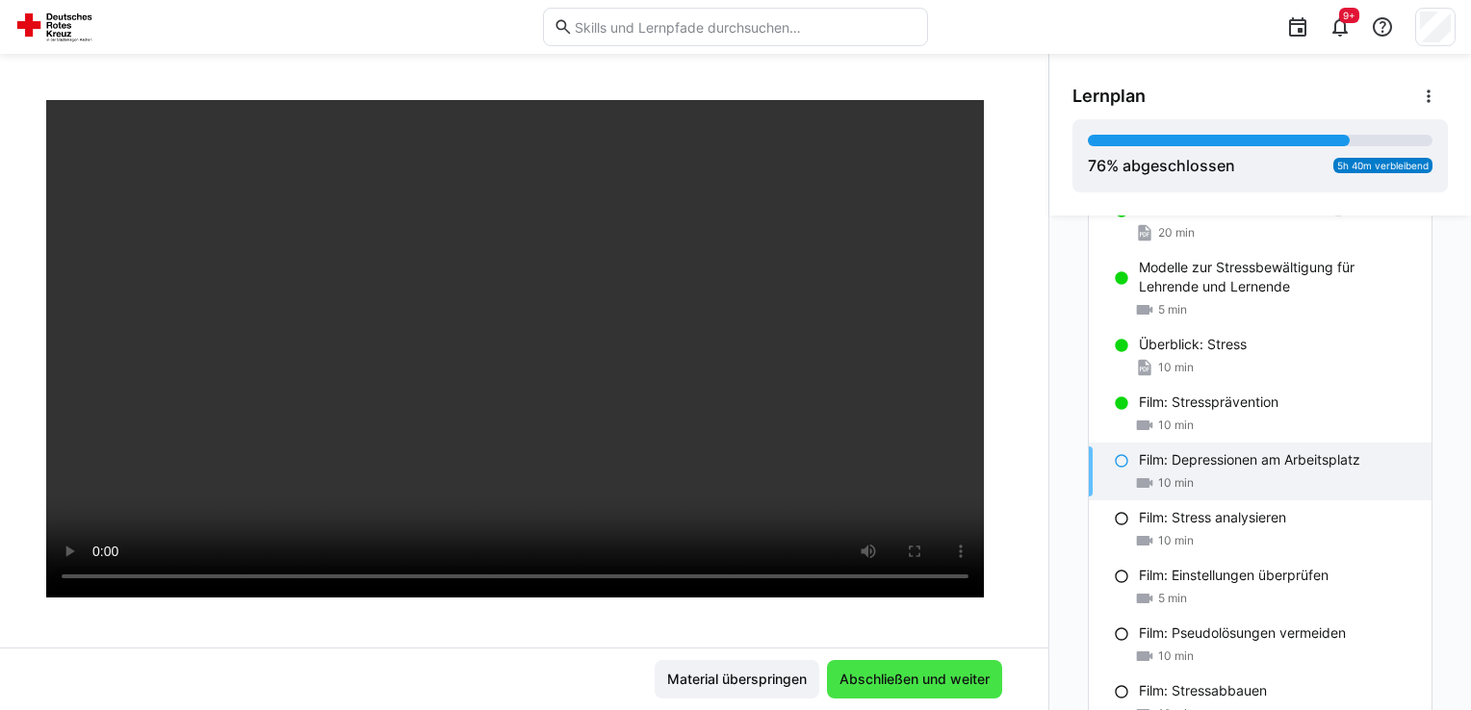
click at [952, 673] on span "Abschließen und weiter" at bounding box center [915, 679] width 156 height 19
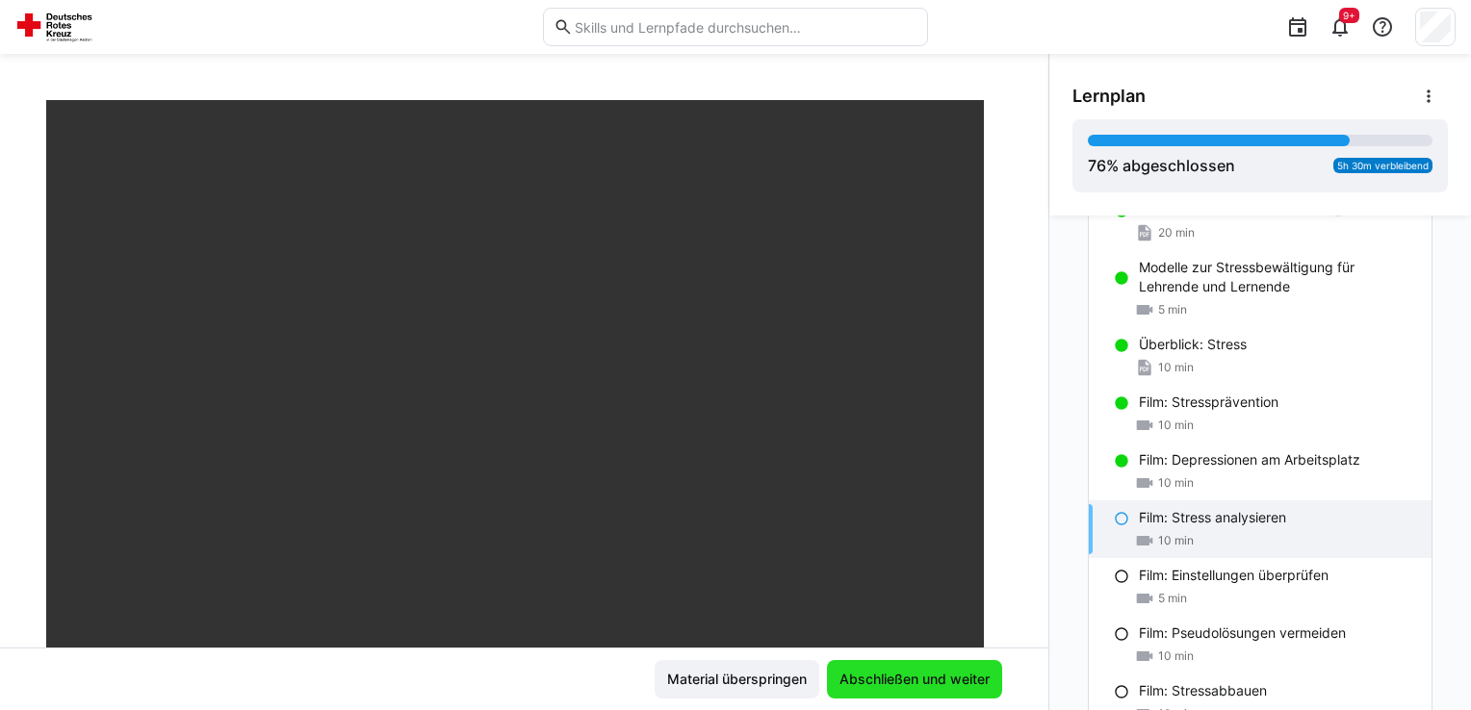
click at [851, 677] on span "Abschließen und weiter" at bounding box center [915, 679] width 156 height 19
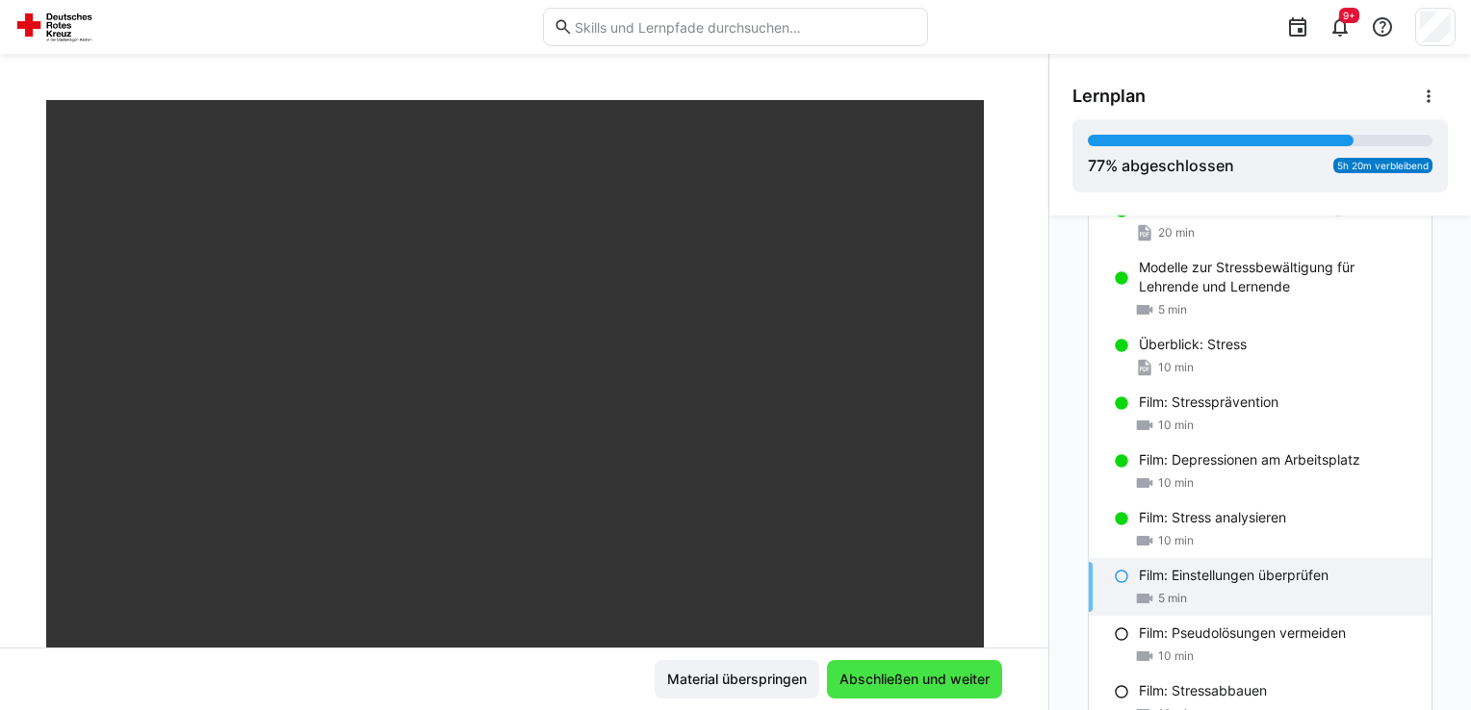
click at [851, 677] on span "Abschließen und weiter" at bounding box center [915, 679] width 156 height 19
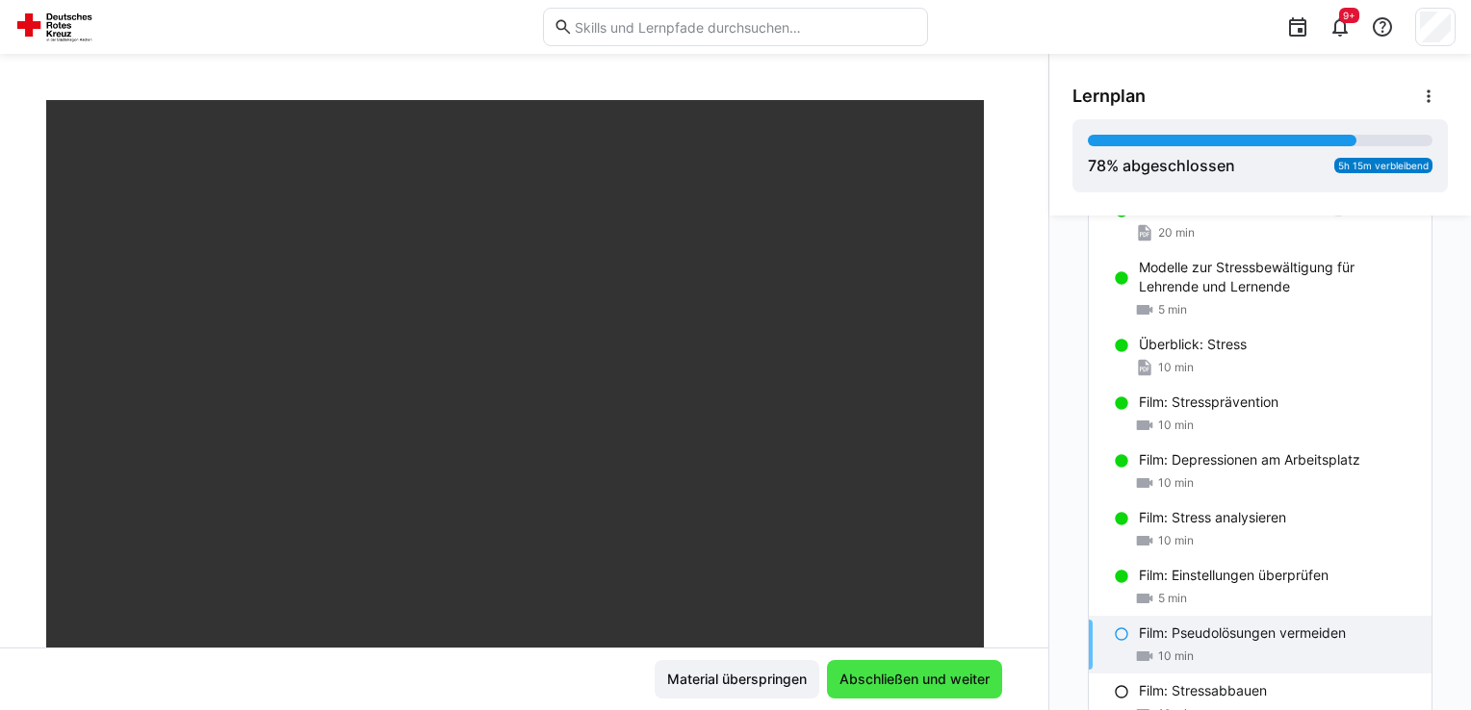
click at [851, 677] on span "Abschließen und weiter" at bounding box center [915, 679] width 156 height 19
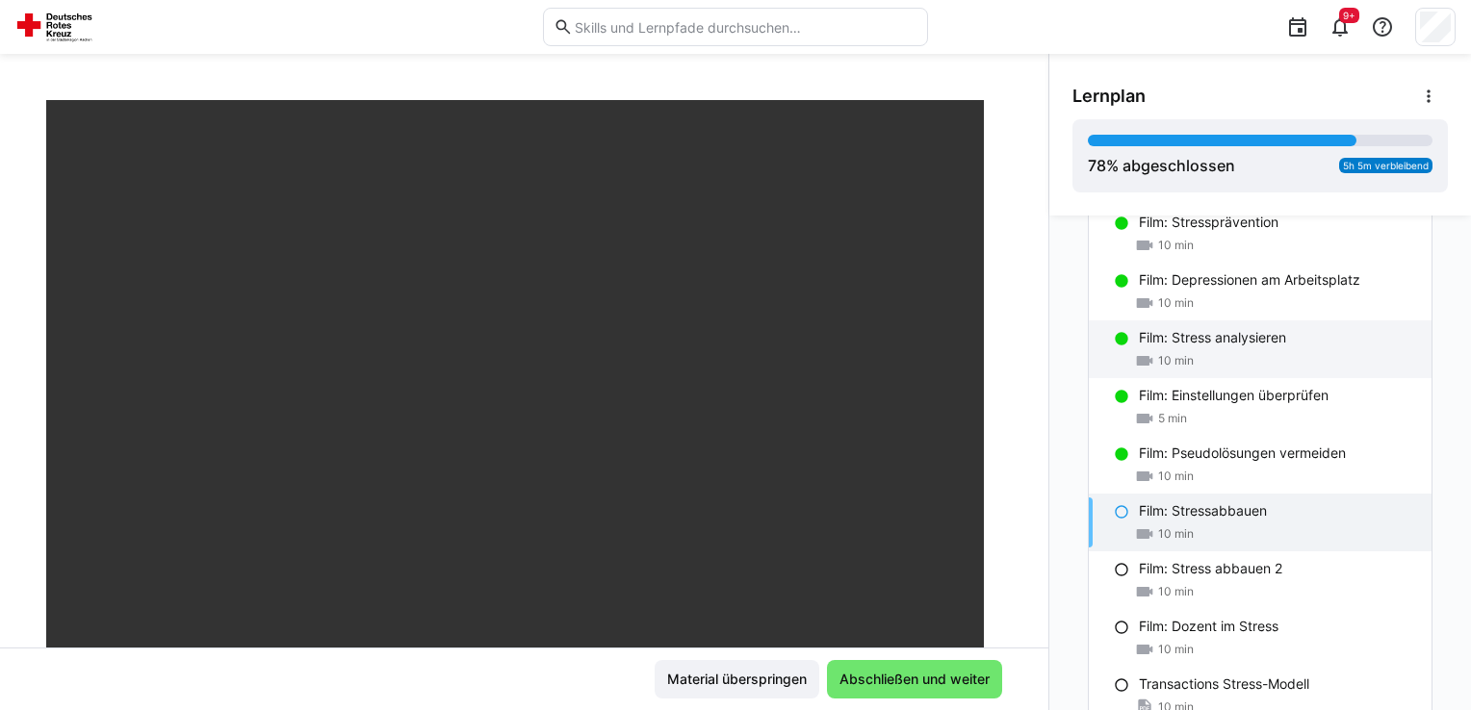
scroll to position [2018, 0]
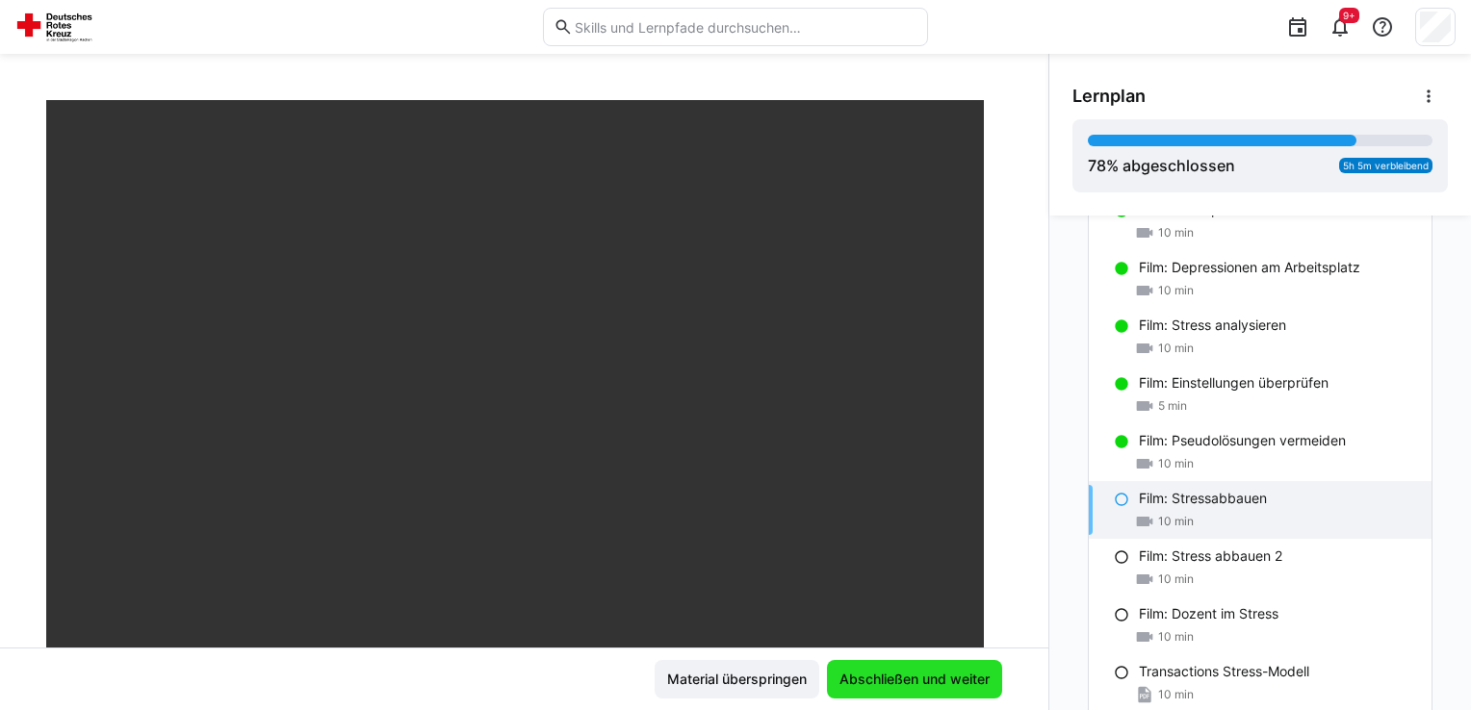
click at [925, 671] on span "Abschließen und weiter" at bounding box center [915, 679] width 156 height 19
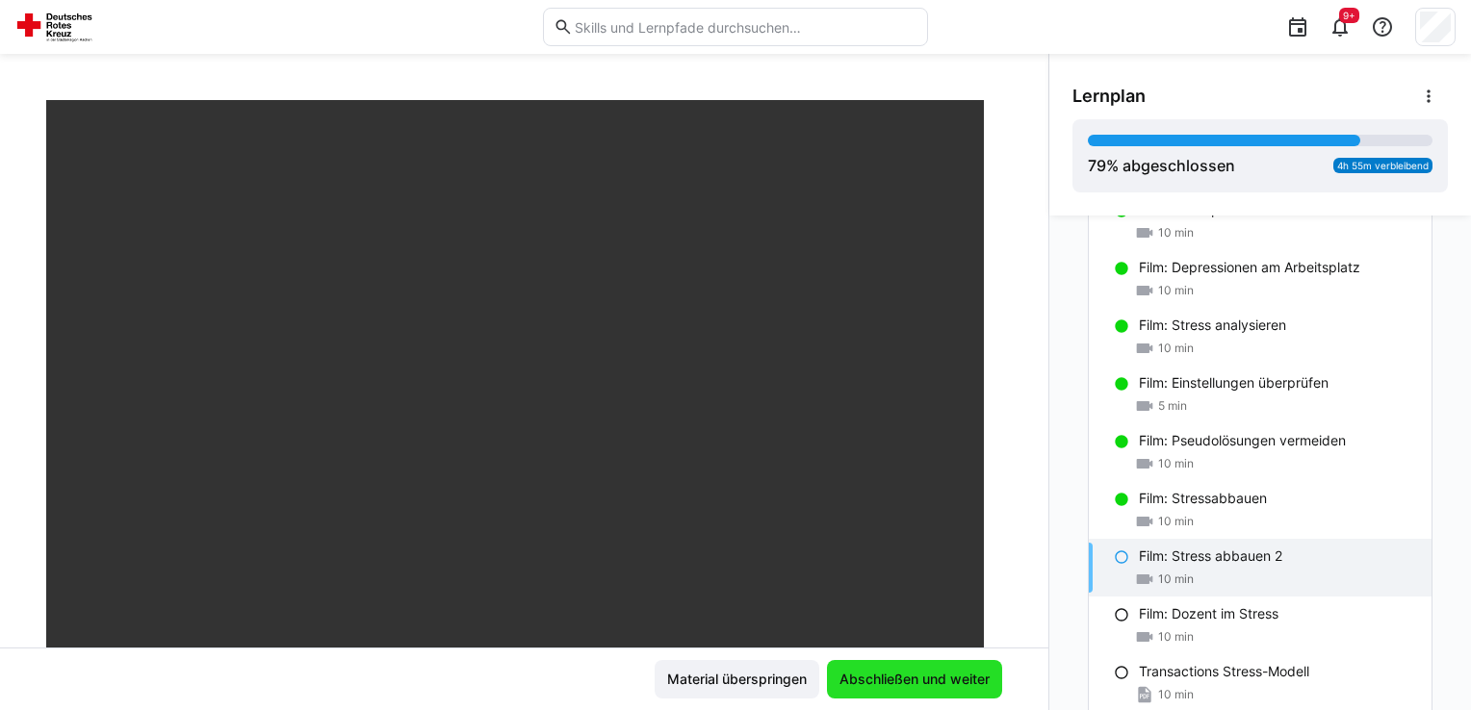
click at [925, 671] on span "Abschließen und weiter" at bounding box center [915, 679] width 156 height 19
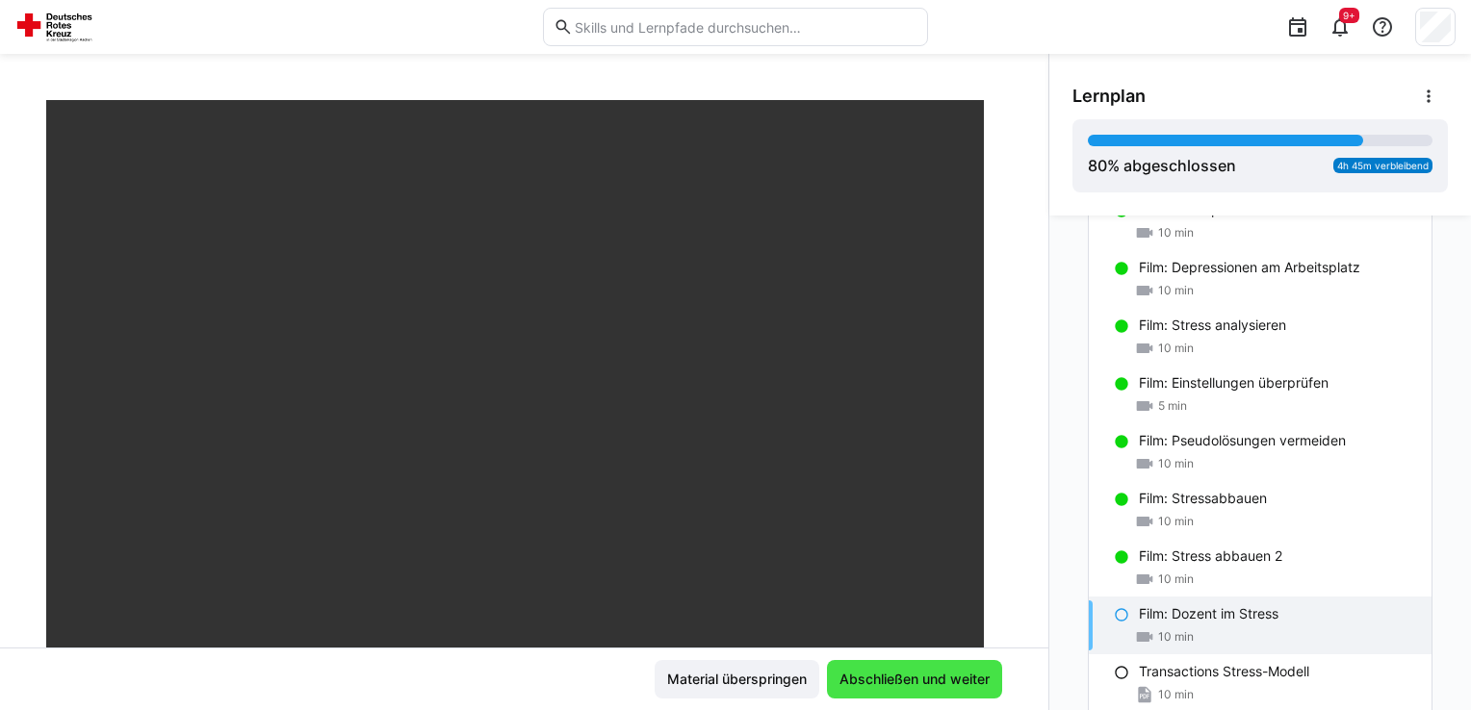
click at [977, 673] on span "Abschließen und weiter" at bounding box center [915, 679] width 156 height 19
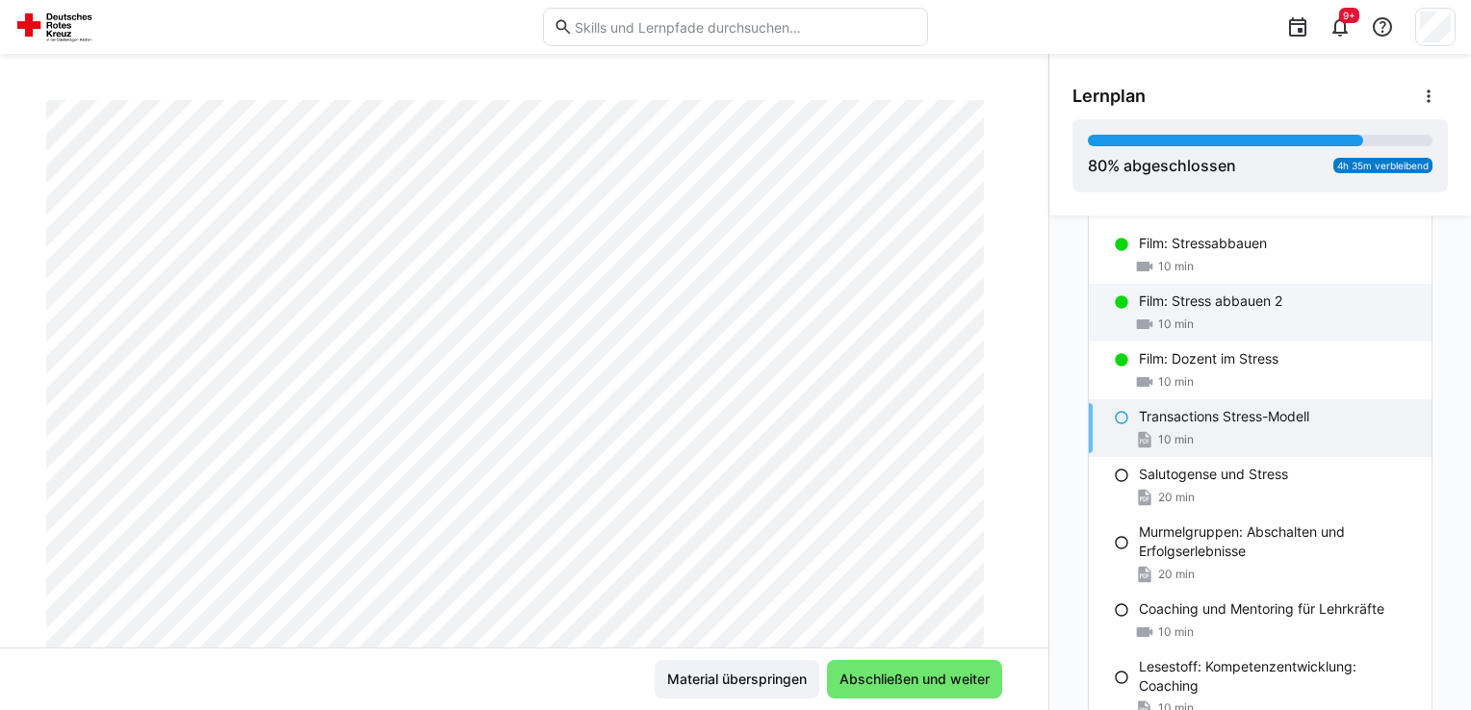
scroll to position [2306, 0]
